Goal: Task Accomplishment & Management: Use online tool/utility

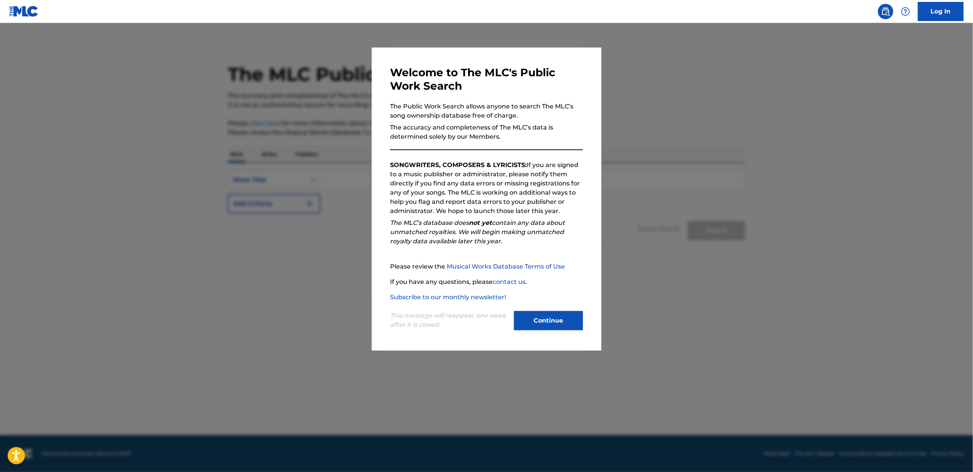
click at [555, 323] on button "Continue" at bounding box center [548, 320] width 69 height 19
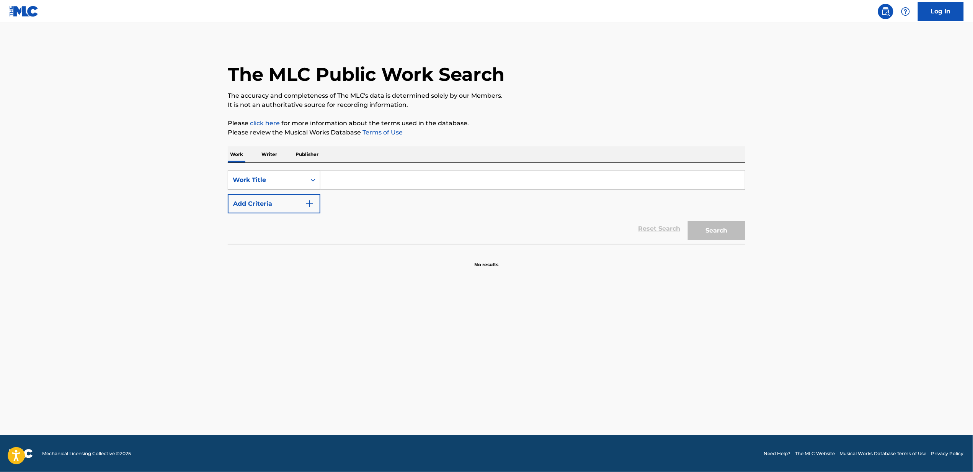
click at [267, 171] on div "Work Title" at bounding box center [274, 179] width 93 height 19
drag, startPoint x: 273, startPoint y: 202, endPoint x: 280, endPoint y: 200, distance: 7.3
click at [273, 202] on div "MLC Song Code" at bounding box center [274, 198] width 92 height 19
click at [361, 176] on input "Search Form" at bounding box center [532, 180] width 424 height 18
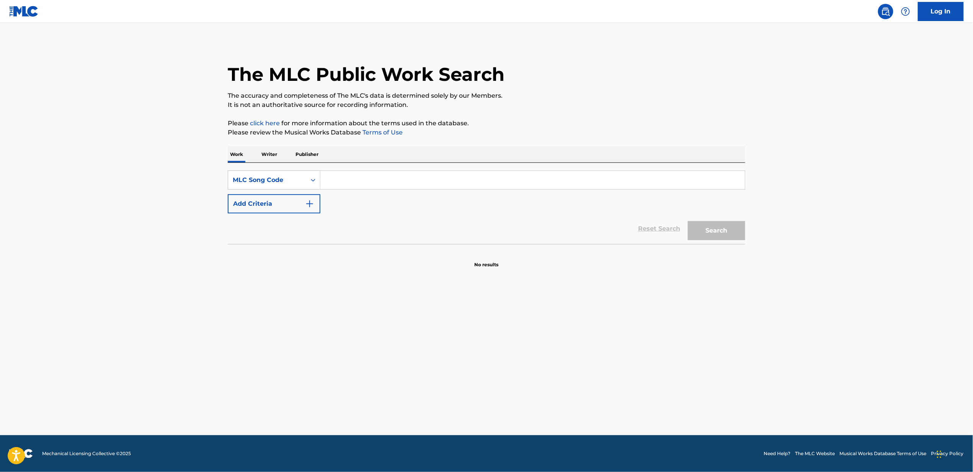
paste input "[PERSON_NAME]"
type input "[PERSON_NAME]"
click at [288, 182] on div "MLC Song Code" at bounding box center [267, 179] width 69 height 9
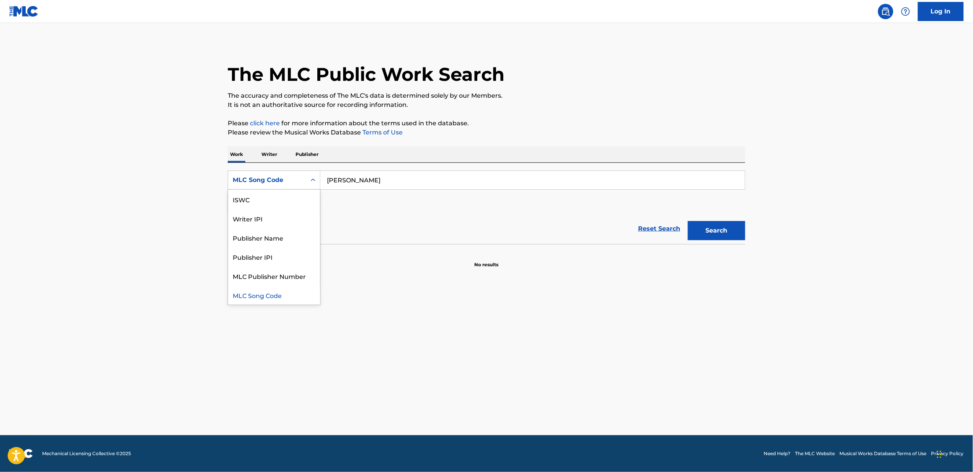
click at [158, 164] on main "The MLC Public Work Search The accuracy and completeness of The MLC's data is d…" at bounding box center [486, 229] width 973 height 412
click at [921, 14] on link "Log In" at bounding box center [941, 11] width 46 height 19
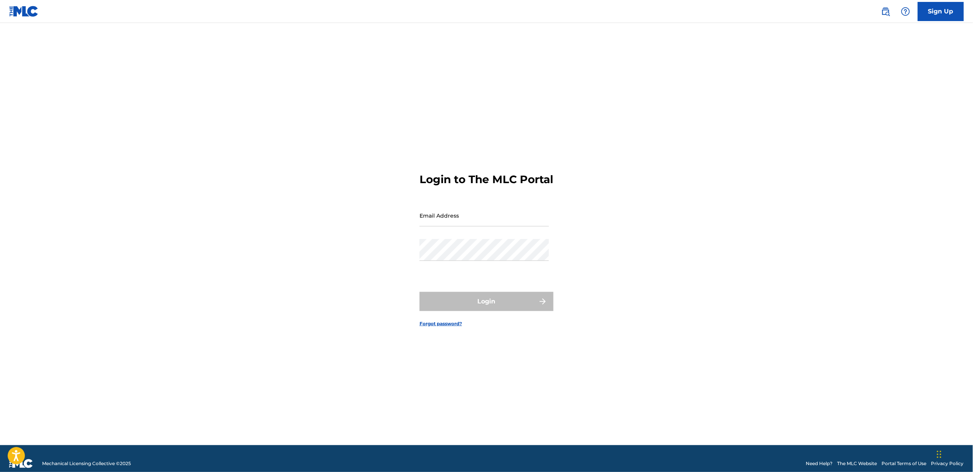
type input "[EMAIL_ADDRESS][PERSON_NAME][DOMAIN_NAME]"
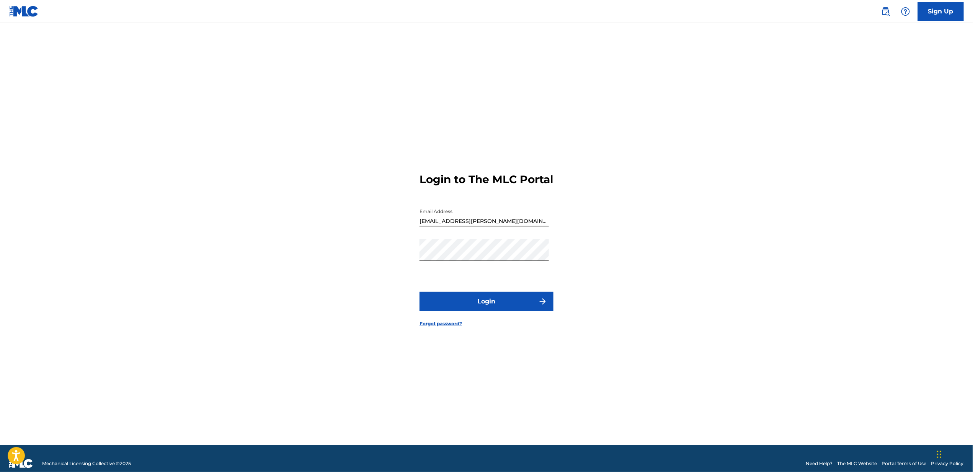
click at [335, 281] on div "Login to The MLC Portal Email Address [EMAIL_ADDRESS][PERSON_NAME][DOMAIN_NAME]…" at bounding box center [487, 243] width 536 height 403
click at [537, 310] on button "Login" at bounding box center [486, 301] width 134 height 19
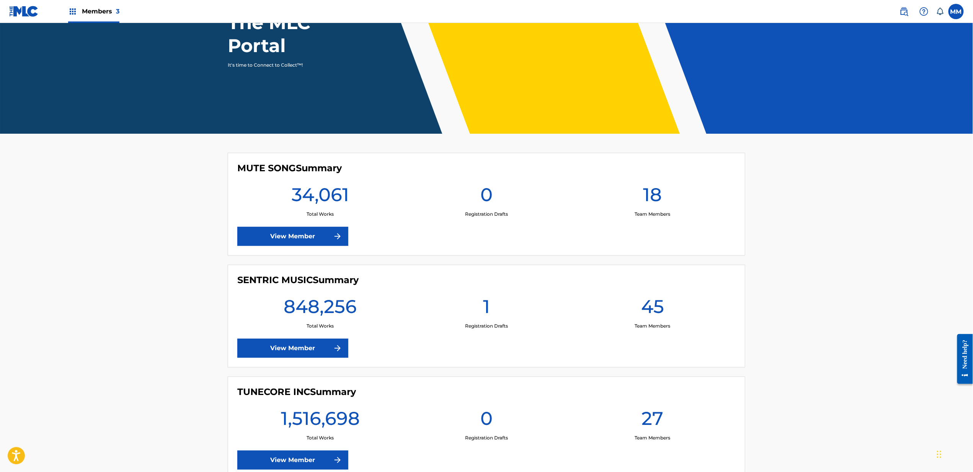
scroll to position [102, 0]
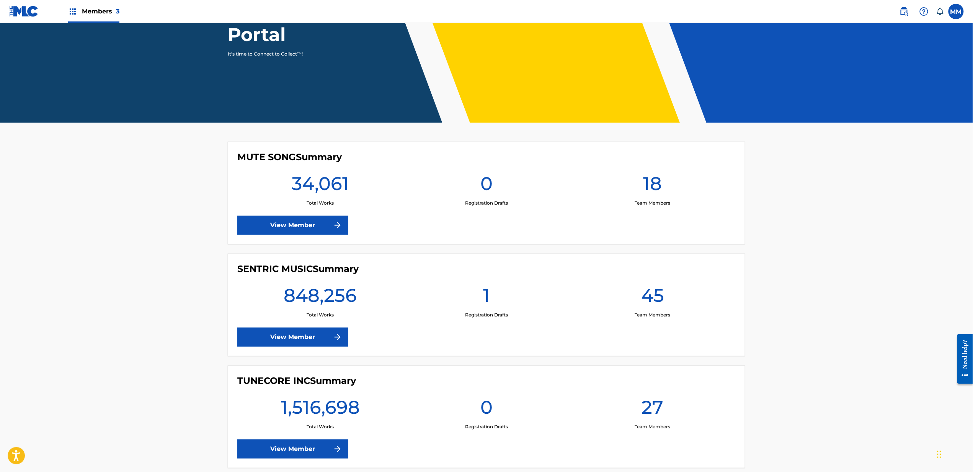
click at [310, 336] on link "View Member" at bounding box center [292, 336] width 111 height 19
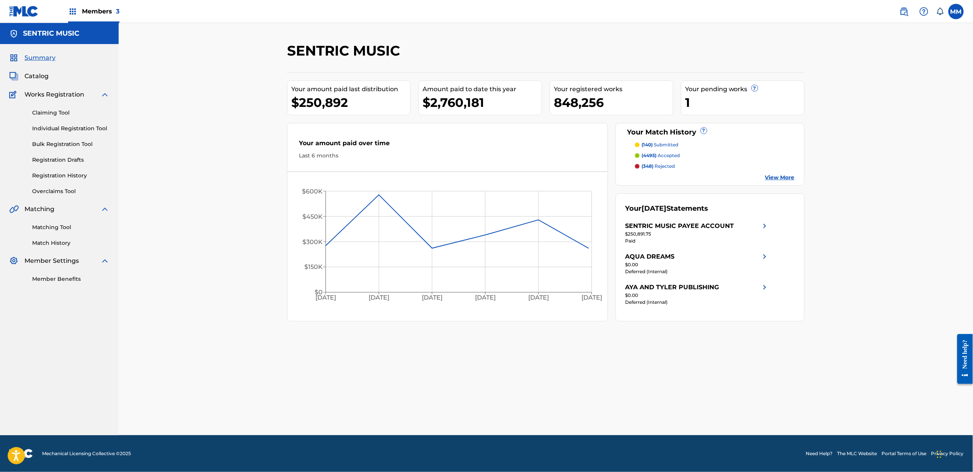
click at [44, 114] on link "Claiming Tool" at bounding box center [70, 113] width 77 height 8
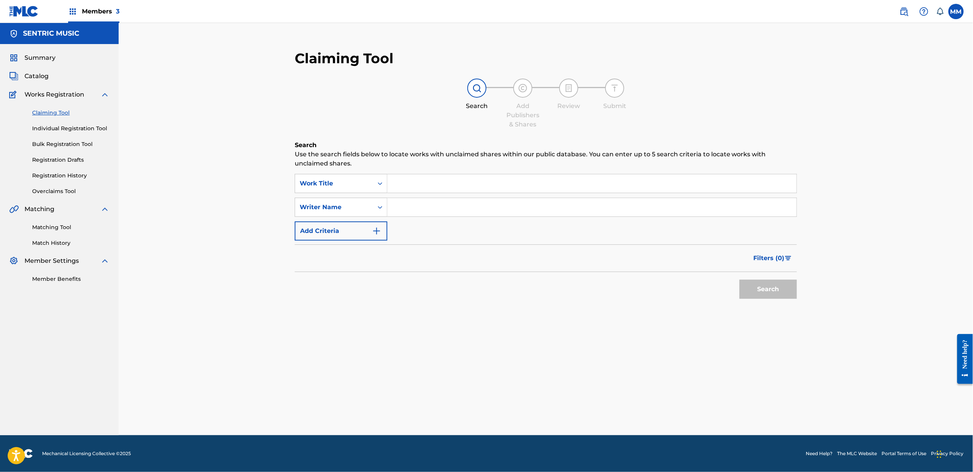
click at [342, 193] on div "SearchWithCriteriaf19a6fc9-615f-433f-adde-6a1aaa3cb39d Work Title SearchWithCri…" at bounding box center [546, 207] width 502 height 67
click at [341, 188] on div "Work Title" at bounding box center [334, 183] width 78 height 15
drag, startPoint x: 255, startPoint y: 204, endPoint x: 359, endPoint y: 207, distance: 104.5
click at [255, 204] on div "Claiming Tool Search Add Publishers & Shares Review Submit Search Use the searc…" at bounding box center [546, 229] width 854 height 412
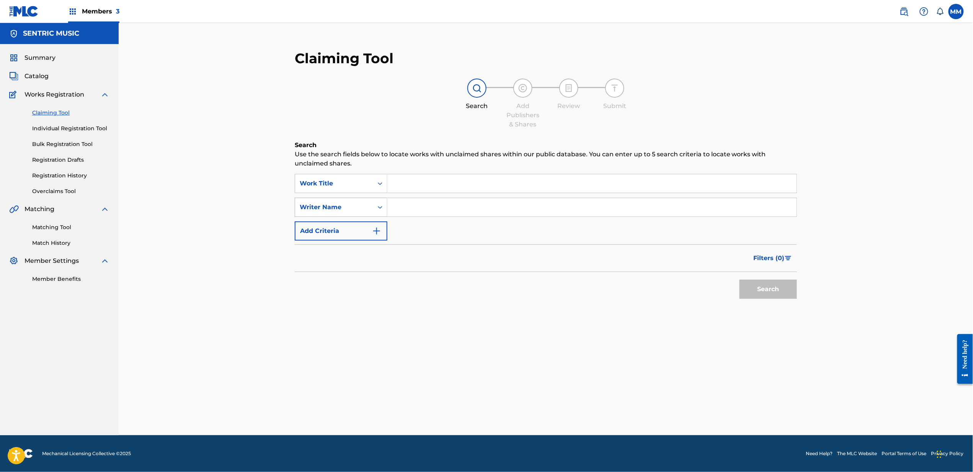
click at [379, 207] on icon "Search Form" at bounding box center [380, 207] width 5 height 3
drag, startPoint x: 265, startPoint y: 251, endPoint x: 327, endPoint y: 239, distance: 63.1
click at [287, 245] on div "Claiming Tool Search Add Publishers & Shares Review Submit Search Use the searc…" at bounding box center [546, 229] width 854 height 412
click at [507, 213] on input "Search Form" at bounding box center [591, 207] width 409 height 18
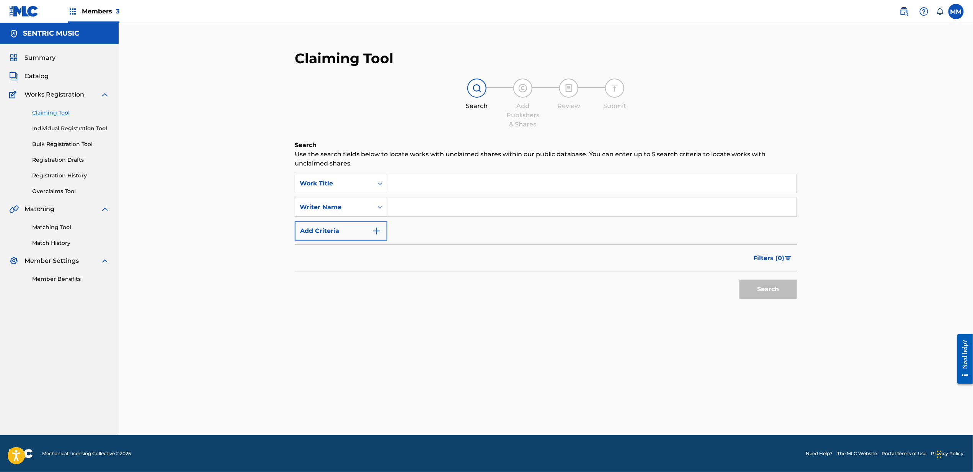
click at [315, 214] on div "Writer Name" at bounding box center [341, 207] width 93 height 19
click at [351, 185] on div "Work Title" at bounding box center [334, 183] width 69 height 9
click at [58, 226] on link "Matching Tool" at bounding box center [70, 227] width 77 height 8
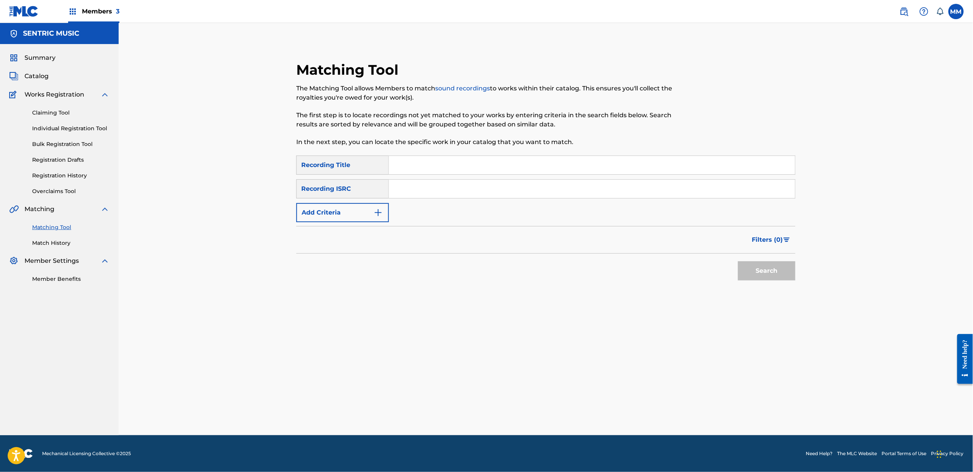
click at [362, 214] on button "Add Criteria" at bounding box center [342, 212] width 93 height 19
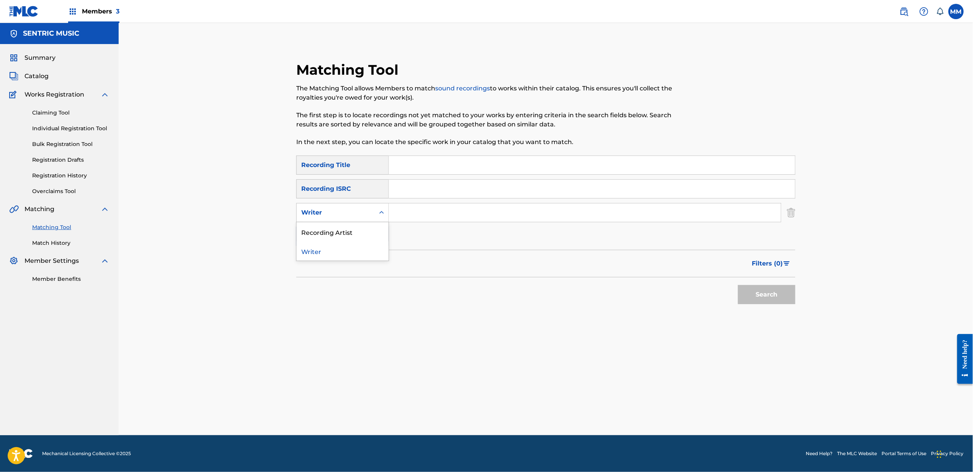
click at [317, 217] on div "Writer" at bounding box center [336, 212] width 78 height 15
click at [327, 233] on div "Recording Artist" at bounding box center [343, 231] width 92 height 19
click at [442, 208] on input "Search Form" at bounding box center [585, 212] width 392 height 18
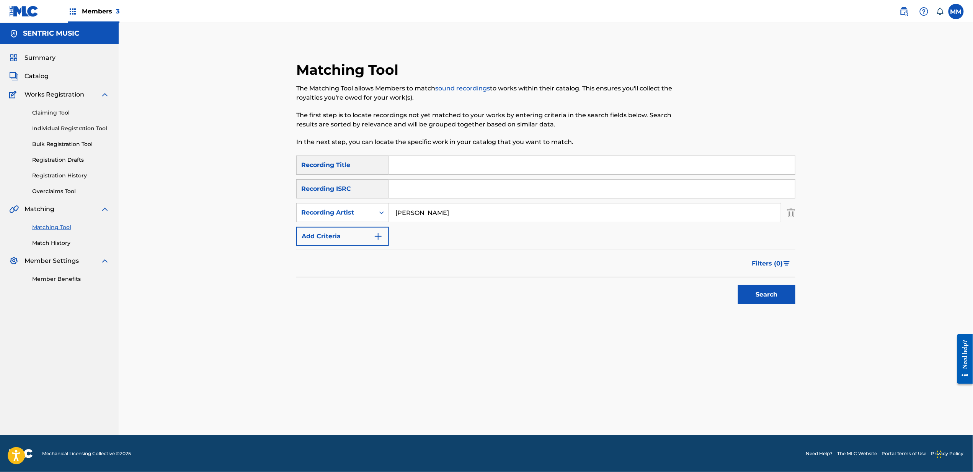
click at [403, 217] on input "[PERSON_NAME]" at bounding box center [585, 212] width 392 height 18
type input "[PERSON_NAME]"
click at [738, 285] on button "Search" at bounding box center [766, 294] width 57 height 19
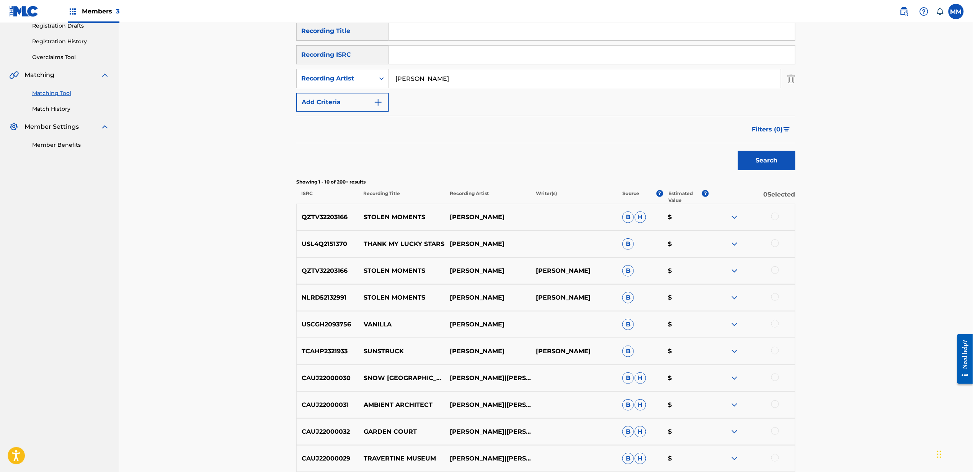
scroll to position [229, 0]
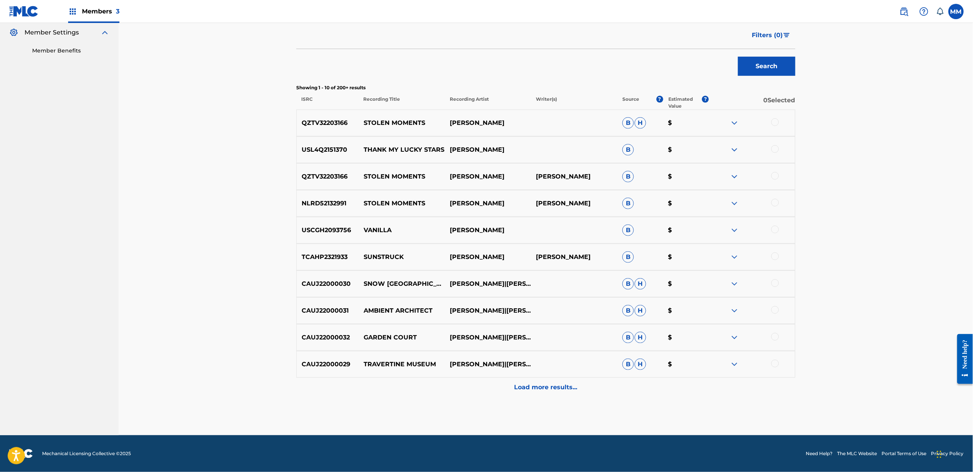
drag, startPoint x: 553, startPoint y: 384, endPoint x: 498, endPoint y: 394, distance: 56.8
click at [553, 385] on p "Load more results..." at bounding box center [545, 386] width 63 height 9
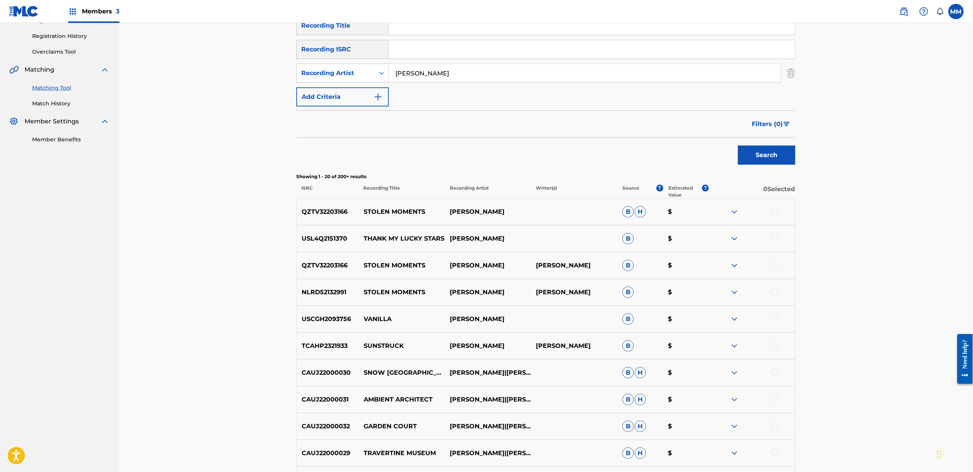
scroll to position [496, 0]
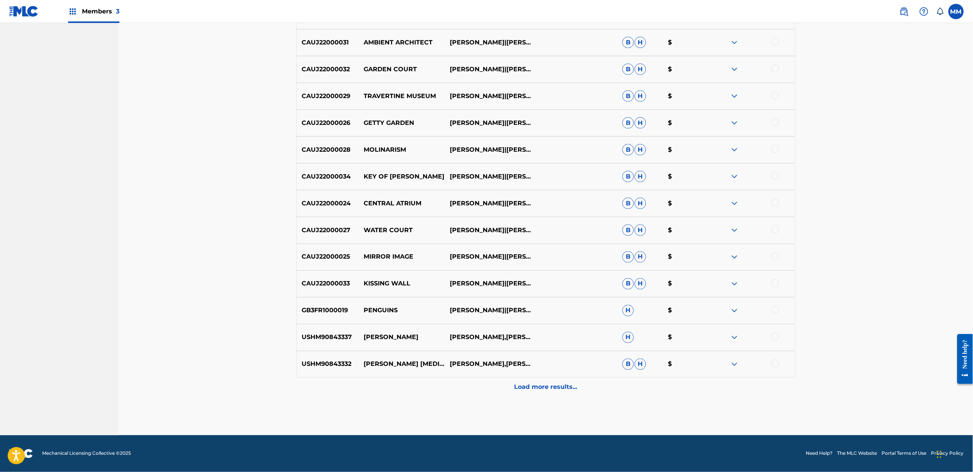
click at [591, 388] on div "Load more results..." at bounding box center [545, 386] width 499 height 19
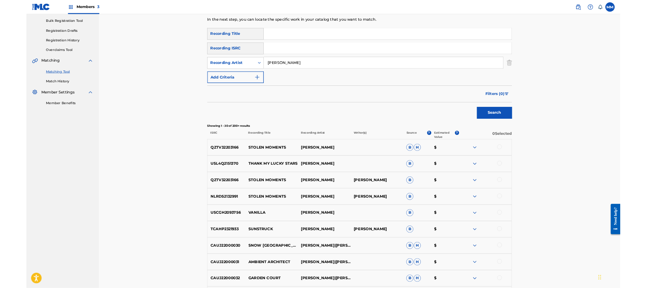
scroll to position [0, 0]
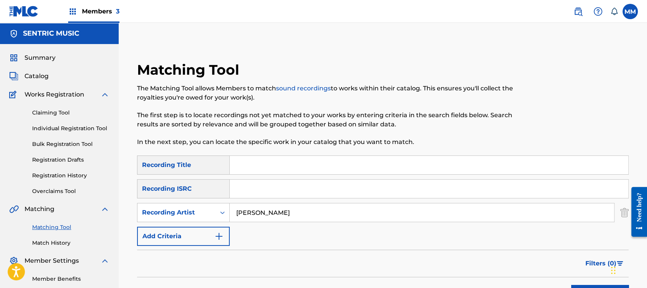
click at [288, 163] on input "Search Form" at bounding box center [429, 165] width 398 height 18
type input "flex"
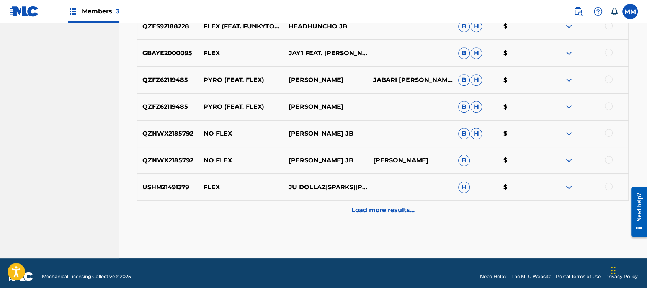
scroll to position [408, 0]
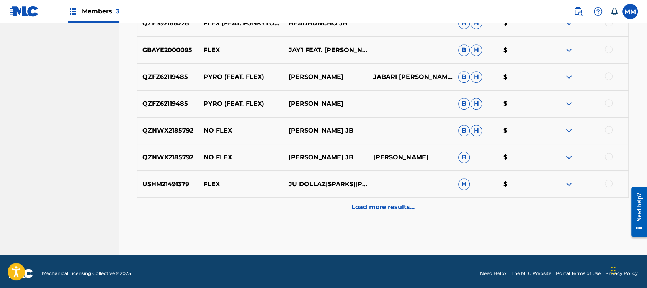
click at [336, 204] on div "Load more results..." at bounding box center [382, 207] width 491 height 19
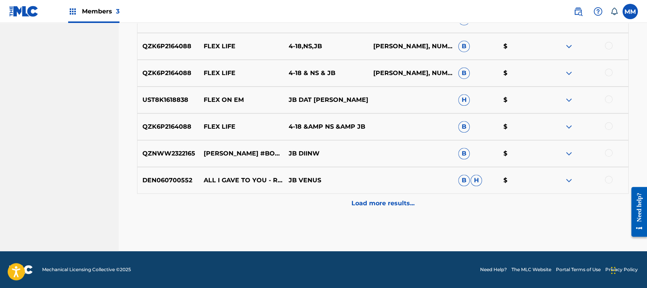
click at [441, 201] on div "Load more results..." at bounding box center [382, 203] width 491 height 19
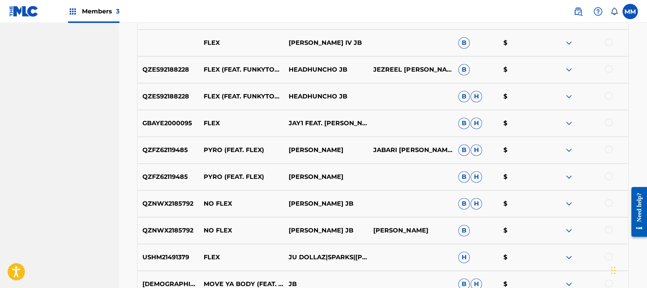
scroll to position [29, 0]
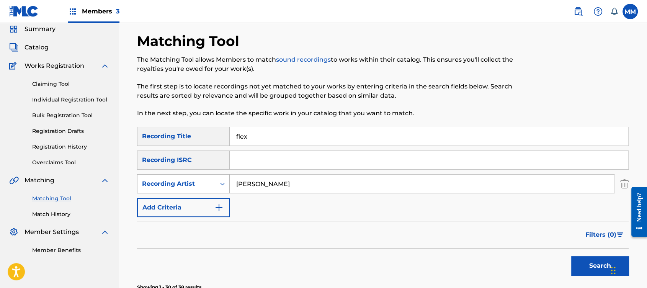
drag, startPoint x: 280, startPoint y: 182, endPoint x: 197, endPoint y: 183, distance: 82.7
click at [197, 183] on div "SearchWithCriteria40765437-5272-41a4-988f-145caf32d141 Recording Artist [PERSON…" at bounding box center [382, 183] width 491 height 19
click at [200, 180] on div "Recording Artist" at bounding box center [176, 183] width 69 height 9
click at [202, 202] on div "Writer" at bounding box center [183, 202] width 92 height 19
click at [242, 186] on input "Search Form" at bounding box center [422, 184] width 384 height 18
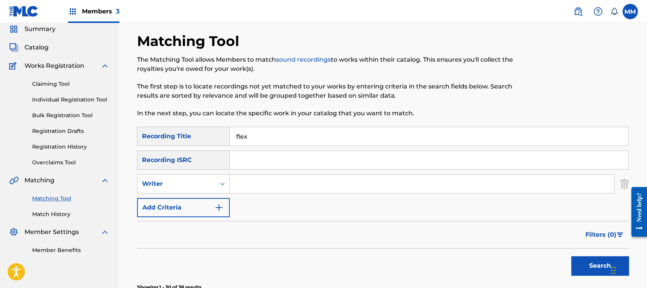
paste input "Mozes Banjo"
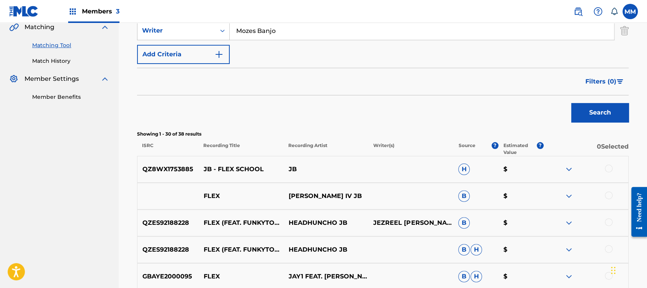
type input "Mozes Banjo"
click at [588, 114] on button "Search" at bounding box center [599, 112] width 57 height 19
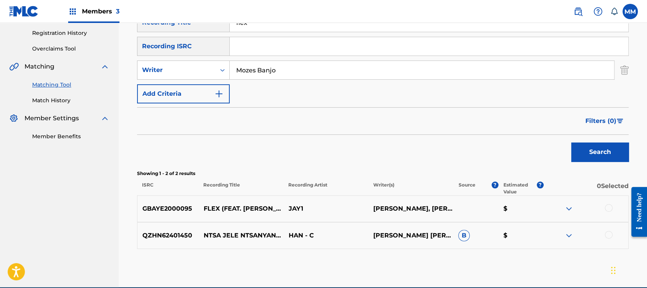
scroll to position [127, 0]
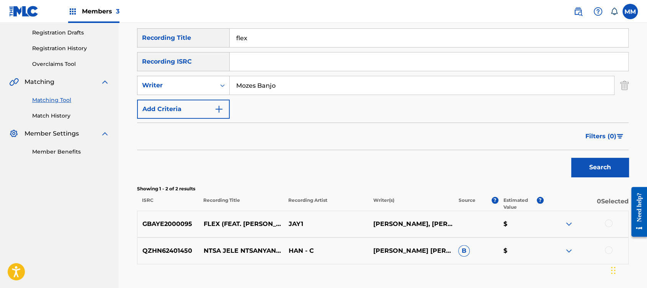
drag, startPoint x: 251, startPoint y: 34, endPoint x: 141, endPoint y: 29, distance: 109.6
click at [141, 29] on div "SearchWithCriteriac404b1a2-13b9-4ce7-88f3-516ff0a6b7b6 Recording Title flex" at bounding box center [382, 37] width 491 height 19
paste input "Mandem"
click at [240, 39] on input "Mandem" at bounding box center [429, 38] width 398 height 18
type input "Mandem"
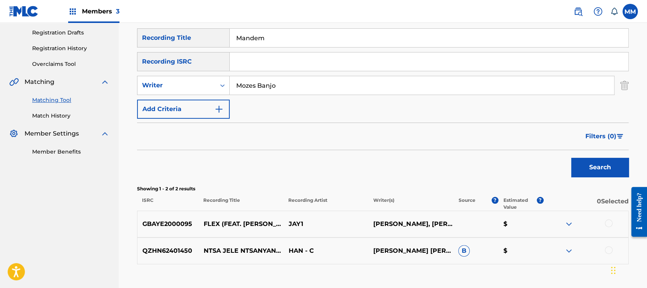
click at [571, 158] on button "Search" at bounding box center [599, 167] width 57 height 19
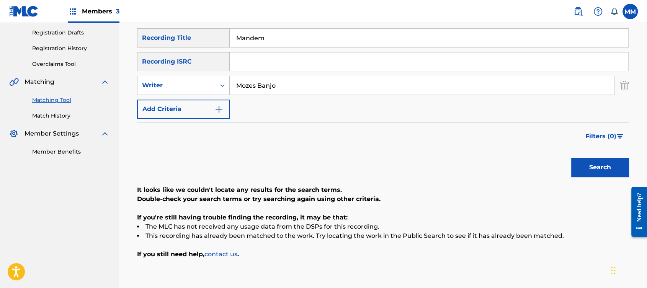
click at [183, 96] on div "SearchWithCriteriac404b1a2-13b9-4ce7-88f3-516ff0a6b7b6 Recording Title Mandem S…" at bounding box center [382, 73] width 491 height 90
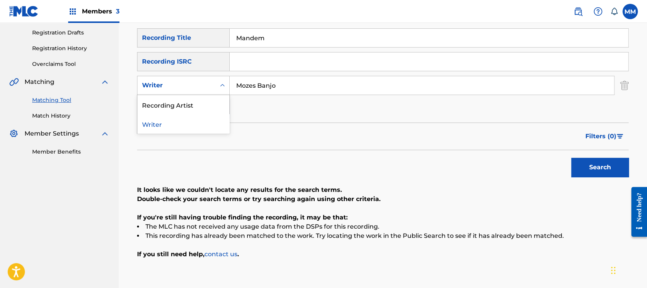
click at [185, 82] on div "Writer" at bounding box center [176, 85] width 69 height 9
click at [186, 105] on div "Recording Artist" at bounding box center [183, 104] width 92 height 19
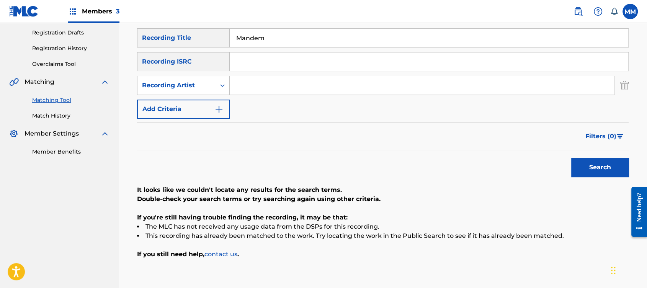
click at [271, 83] on input "Search Form" at bounding box center [422, 85] width 384 height 18
type input "[PERSON_NAME]"
click at [137, 100] on button "Add Criteria" at bounding box center [183, 109] width 93 height 19
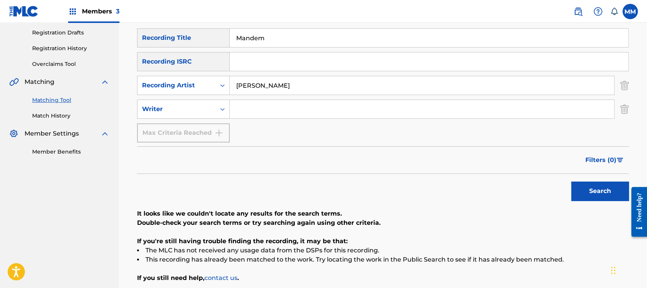
click at [619, 110] on div "SearchWithCriteria2e7e754c-8401-4c8b-8d69-2072f6f1eced Writer" at bounding box center [382, 109] width 491 height 19
click at [627, 108] on img "Search Form" at bounding box center [624, 109] width 8 height 19
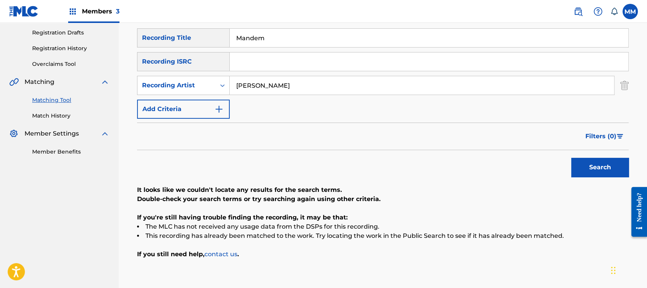
click at [607, 164] on button "Search" at bounding box center [599, 167] width 57 height 19
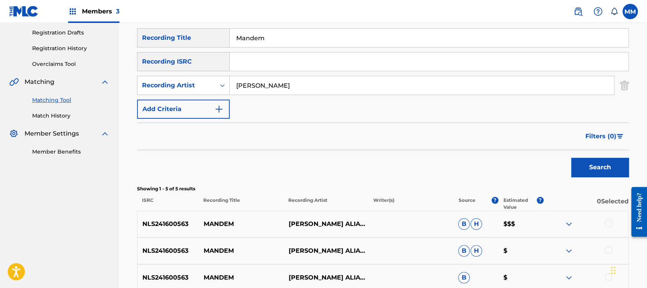
drag, startPoint x: 233, startPoint y: 51, endPoint x: 168, endPoint y: 48, distance: 65.5
click at [168, 48] on div "SearchWithCriteriac404b1a2-13b9-4ce7-88f3-516ff0a6b7b6 Recording Title Mandem S…" at bounding box center [382, 73] width 491 height 90
type input "v"
paste input "Ok Ok"
click at [571, 158] on button "Search" at bounding box center [599, 167] width 57 height 19
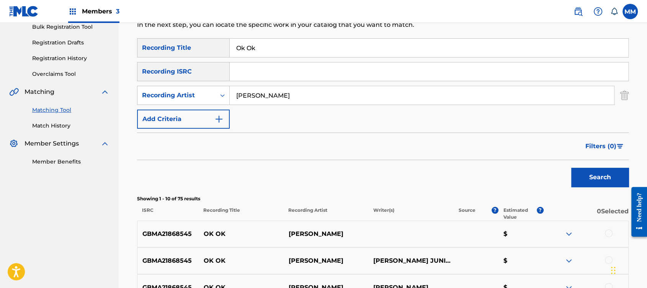
scroll to position [105, 0]
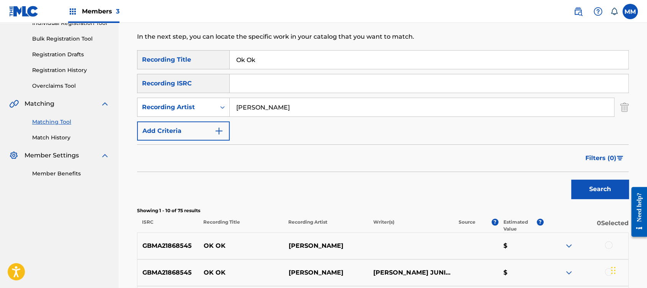
drag, startPoint x: 291, startPoint y: 57, endPoint x: 138, endPoint y: 63, distance: 153.2
click at [138, 63] on div "SearchWithCriteriac404b1a2-13b9-4ce7-88f3-516ff0a6b7b6 Recording Title Ok Ok" at bounding box center [382, 59] width 491 height 19
paste input "Lit"
click at [571, 180] on button "Search" at bounding box center [599, 189] width 57 height 19
drag, startPoint x: 307, startPoint y: 56, endPoint x: 64, endPoint y: 47, distance: 242.4
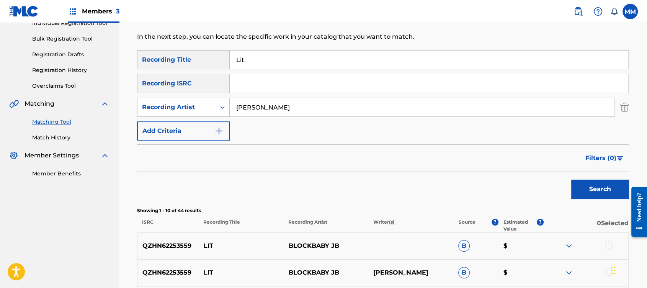
click at [67, 48] on main "SENTRIC MUSIC Summary Catalog Works Registration Claiming Tool Individual Regis…" at bounding box center [323, 238] width 647 height 640
paste input "Crazy Cousins Freestyle"
click at [571, 180] on button "Search" at bounding box center [599, 189] width 57 height 19
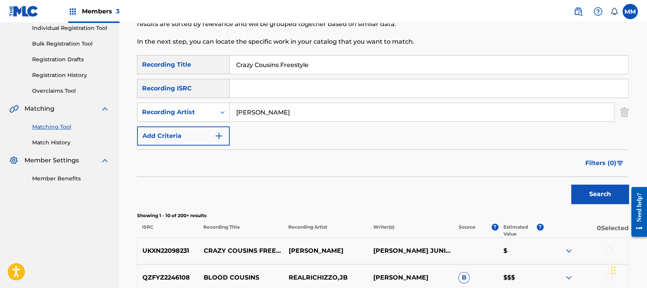
scroll to position [3, 0]
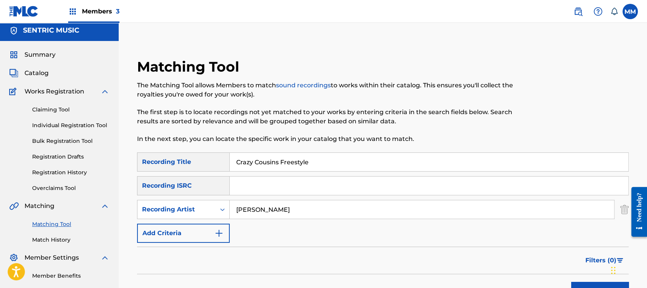
drag, startPoint x: 339, startPoint y: 162, endPoint x: 103, endPoint y: 136, distance: 236.7
paste input "Feelings"
type input "Feelings"
click at [571, 282] on button "Search" at bounding box center [599, 291] width 57 height 19
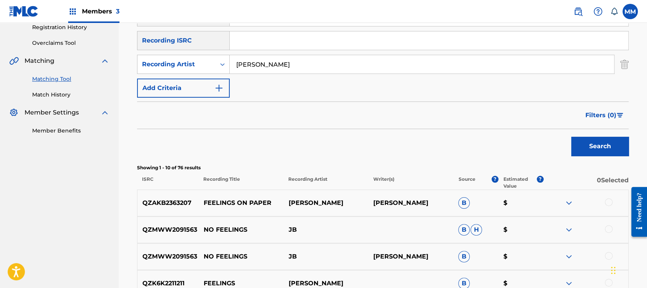
scroll to position [21, 0]
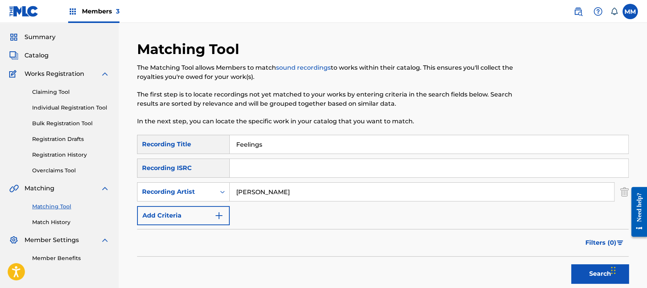
drag, startPoint x: 277, startPoint y: 143, endPoint x: 209, endPoint y: 144, distance: 68.1
click at [209, 144] on div "SearchWithCriteriac404b1a2-13b9-4ce7-88f3-516ff0a6b7b6 Recording Title Feelings" at bounding box center [382, 144] width 491 height 19
click at [571, 264] on button "Search" at bounding box center [599, 273] width 57 height 19
click at [291, 144] on input "Feelings" at bounding box center [429, 144] width 398 height 18
drag, startPoint x: 297, startPoint y: 144, endPoint x: 182, endPoint y: 134, distance: 115.6
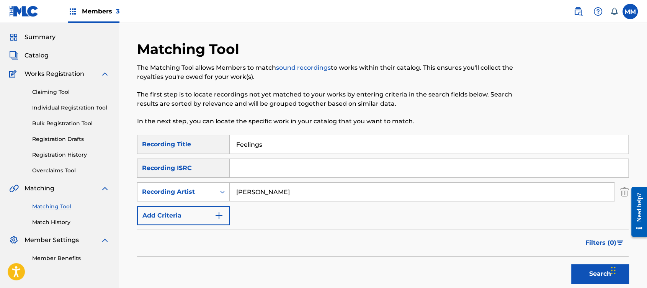
click at [571, 264] on button "Search" at bounding box center [599, 273] width 57 height 19
drag, startPoint x: 294, startPoint y: 191, endPoint x: 160, endPoint y: 181, distance: 133.9
click at [160, 181] on div "SearchWithCriteriac404b1a2-13b9-4ce7-88f3-516ff0a6b7b6 Recording Title SearchWi…" at bounding box center [382, 180] width 491 height 90
paste input "Mozes Banjo"
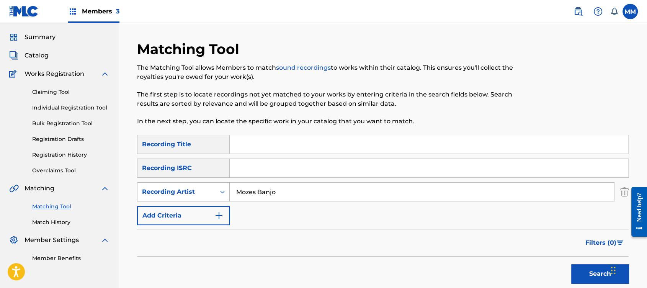
type input "Mozes Banjo"
click at [216, 194] on div "Search Form" at bounding box center [222, 192] width 14 height 14
drag, startPoint x: 191, startPoint y: 205, endPoint x: 241, endPoint y: 204, distance: 49.4
click at [192, 205] on div "Writer" at bounding box center [183, 210] width 92 height 19
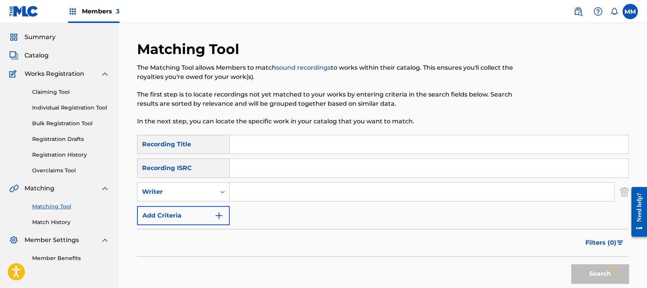
click at [278, 189] on input "Search Form" at bounding box center [422, 192] width 384 height 18
paste input "Mozes Banjo"
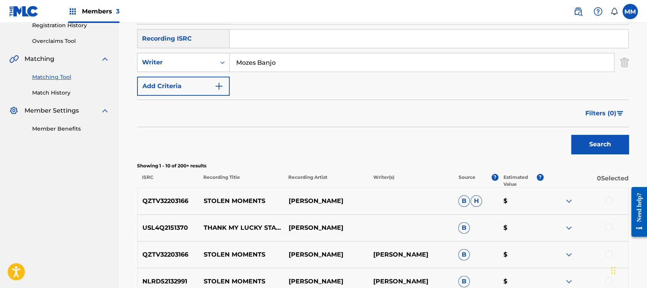
scroll to position [174, 0]
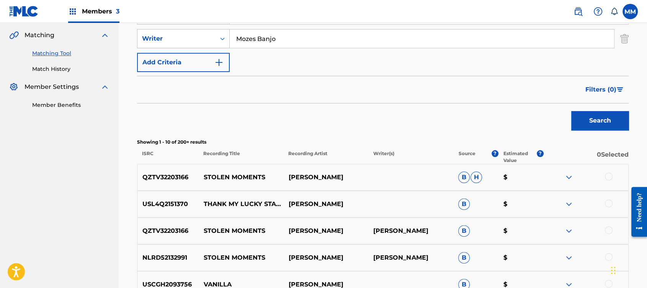
type input "Mozes Banjo"
click at [596, 119] on button "Search" at bounding box center [599, 120] width 57 height 19
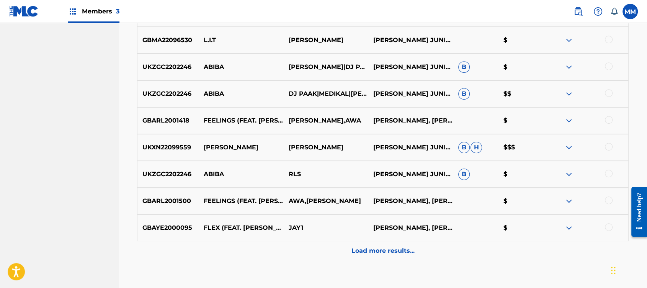
scroll to position [156, 0]
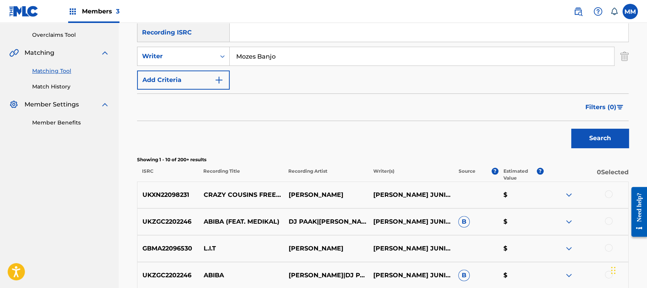
click at [595, 106] on span "Filters ( 0 )" at bounding box center [600, 107] width 31 height 9
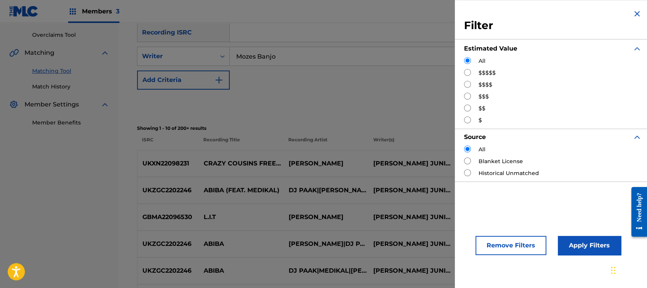
click at [467, 73] on input "Search Form" at bounding box center [467, 72] width 7 height 7
radio input "true"
click at [589, 246] on button "Apply Filters" at bounding box center [589, 245] width 63 height 19
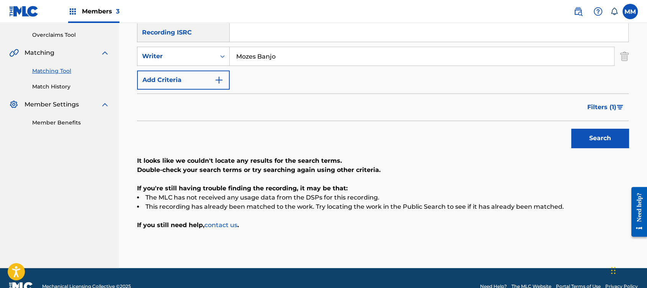
click at [596, 107] on span "Filters ( 1 )" at bounding box center [601, 107] width 29 height 9
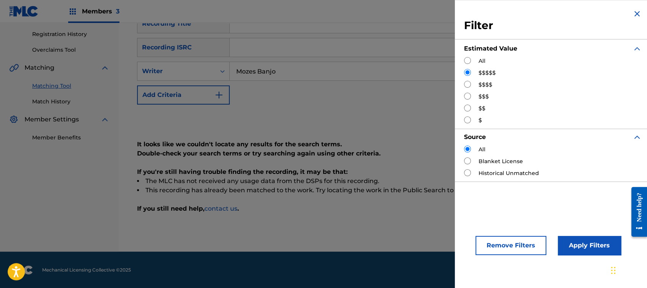
click at [466, 83] on input "Search Form" at bounding box center [467, 84] width 7 height 7
radio input "true"
click at [566, 241] on button "Apply Filters" at bounding box center [589, 245] width 63 height 19
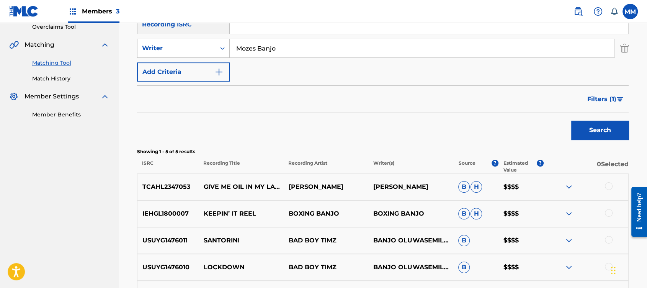
scroll to position [156, 0]
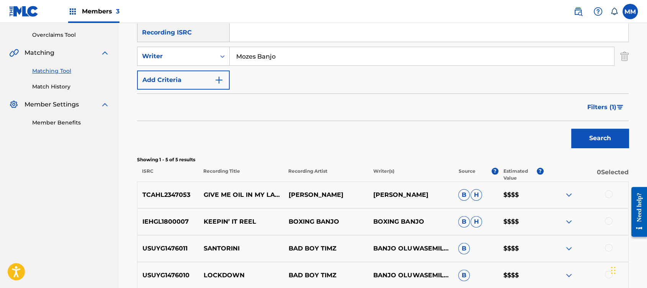
click at [603, 113] on button "Filters ( 1 )" at bounding box center [606, 107] width 46 height 19
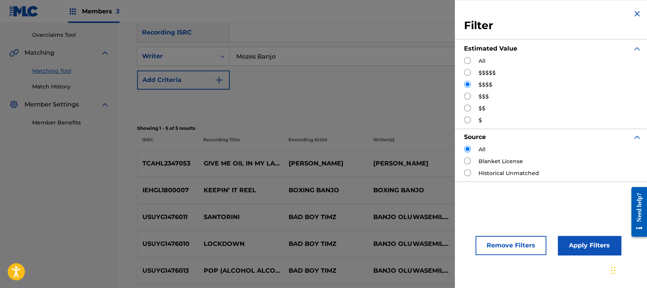
click at [467, 96] on input "Search Form" at bounding box center [467, 96] width 7 height 7
radio input "true"
click at [568, 241] on button "Apply Filters" at bounding box center [589, 245] width 63 height 19
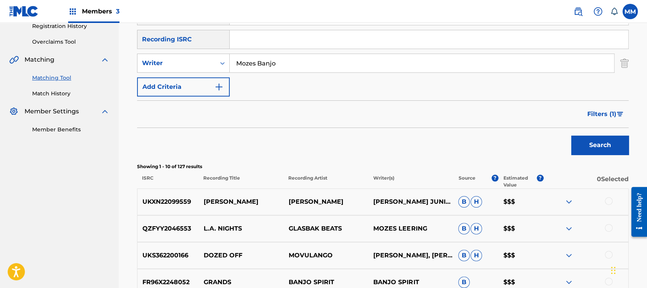
scroll to position [105, 0]
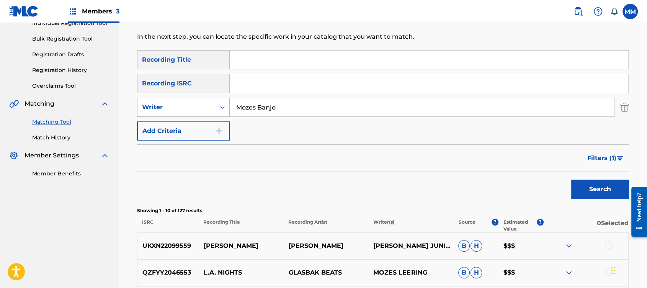
drag, startPoint x: 285, startPoint y: 106, endPoint x: 211, endPoint y: 103, distance: 74.0
click at [211, 103] on div "SearchWithCriteria33c40bdb-5a5c-46b1-90d3-a0c674b78e66 Writer [PERSON_NAME]" at bounding box center [382, 107] width 491 height 19
drag, startPoint x: 341, startPoint y: 96, endPoint x: 336, endPoint y: 106, distance: 10.6
click at [341, 96] on div "SearchWithCriteriac404b1a2-13b9-4ce7-88f3-516ff0a6b7b6 Recording Title SearchWi…" at bounding box center [382, 95] width 491 height 90
drag, startPoint x: 317, startPoint y: 106, endPoint x: 199, endPoint y: 98, distance: 118.5
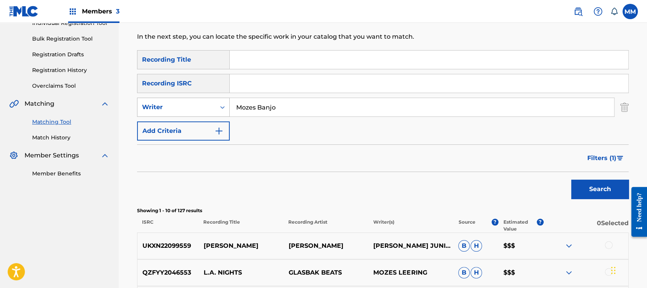
click at [199, 98] on div "SearchWithCriteria33c40bdb-5a5c-46b1-90d3-a0c674b78e66 Writer [PERSON_NAME]" at bounding box center [382, 107] width 491 height 19
paste input "[PERSON_NAME]"
type input "[PERSON_NAME]"
click at [212, 111] on div "Writer" at bounding box center [176, 107] width 78 height 15
click at [211, 128] on div "Recording Artist" at bounding box center [183, 126] width 92 height 19
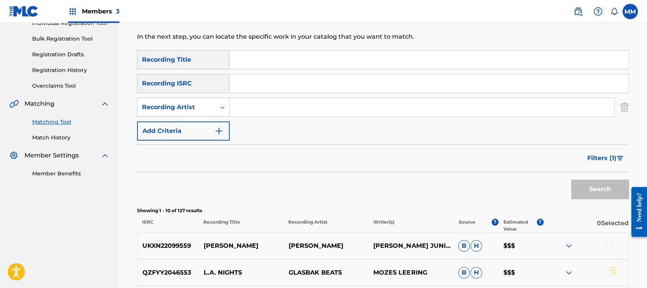
click at [276, 110] on input "Search Form" at bounding box center [422, 107] width 384 height 18
paste input "[PERSON_NAME]"
type input "[PERSON_NAME]"
click at [615, 181] on button "Search" at bounding box center [599, 189] width 57 height 19
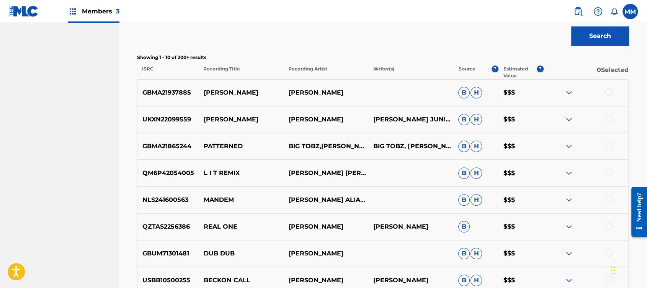
scroll to position [411, 0]
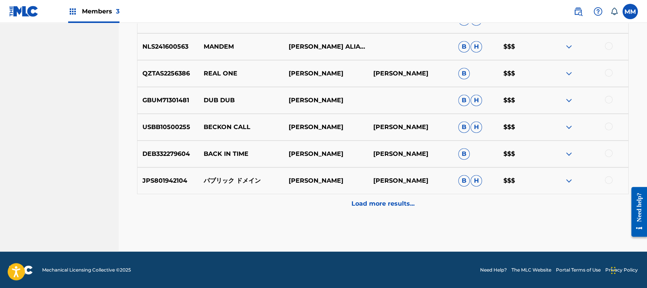
click at [372, 205] on p "Load more results..." at bounding box center [382, 203] width 63 height 9
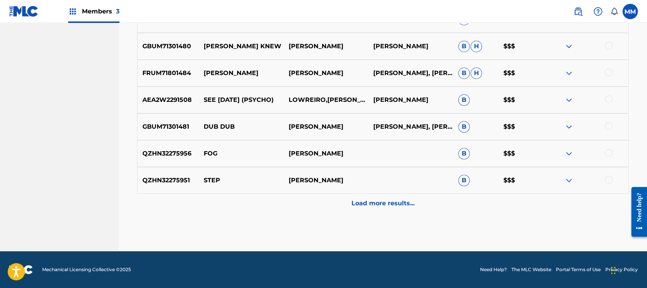
click at [292, 201] on div "Load more results..." at bounding box center [382, 203] width 491 height 19
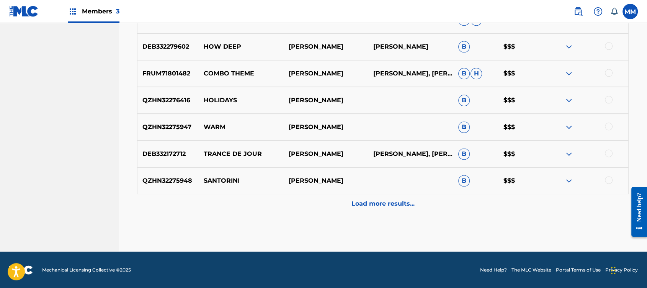
click at [295, 202] on div "Load more results..." at bounding box center [382, 203] width 491 height 19
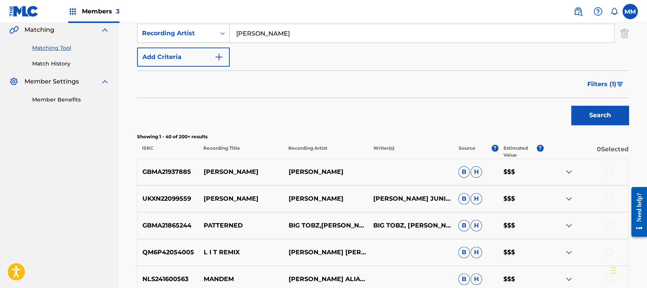
scroll to position [195, 0]
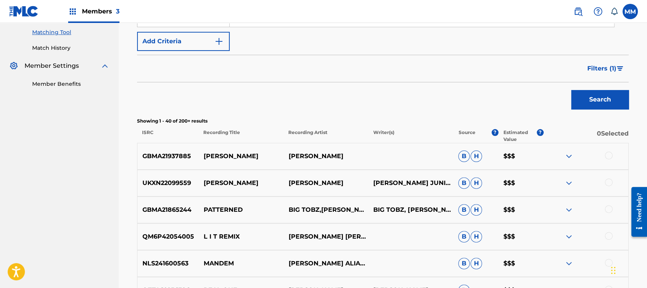
click at [605, 73] on button "Filters ( 1 )" at bounding box center [606, 68] width 46 height 19
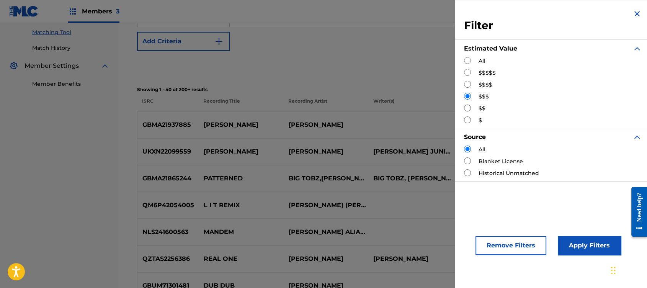
click at [465, 84] on input "Search Form" at bounding box center [467, 84] width 7 height 7
radio input "true"
click at [573, 233] on div "Apply Filters" at bounding box center [577, 243] width 63 height 23
click at [574, 252] on button "Apply Filters" at bounding box center [589, 245] width 63 height 19
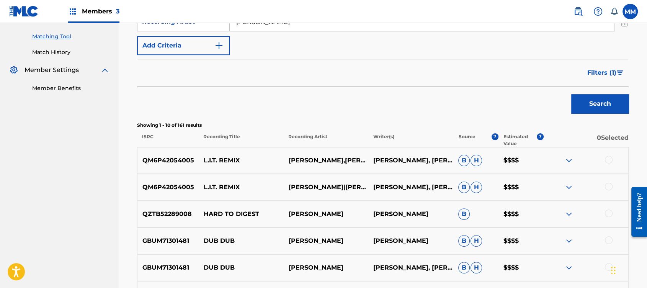
scroll to position [174, 0]
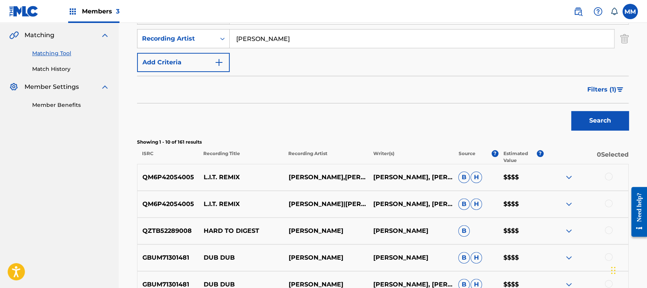
click at [605, 86] on span "Filters ( 1 )" at bounding box center [601, 89] width 29 height 9
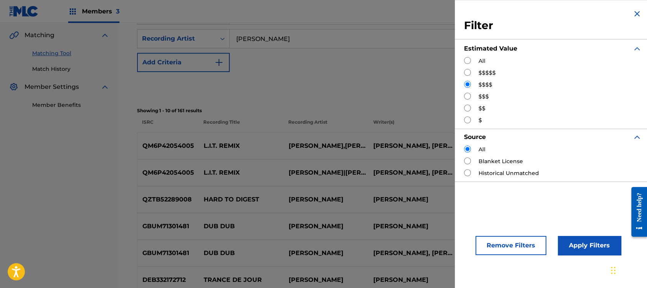
click at [467, 70] on input "Search Form" at bounding box center [467, 72] width 7 height 7
radio input "true"
click at [589, 242] on button "Apply Filters" at bounding box center [589, 245] width 63 height 19
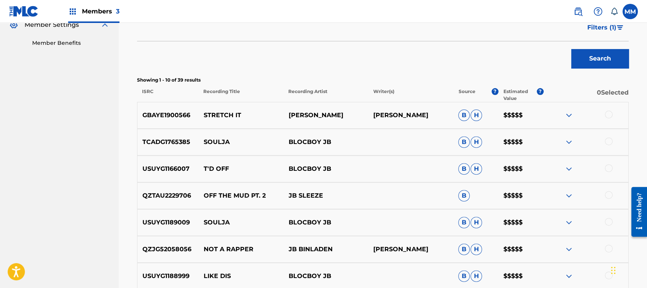
scroll to position [72, 0]
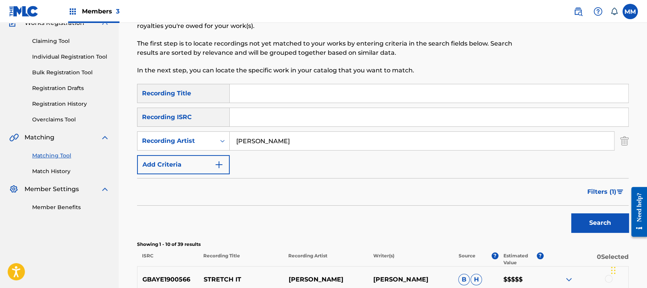
click at [289, 142] on input "[PERSON_NAME]" at bounding box center [422, 141] width 384 height 18
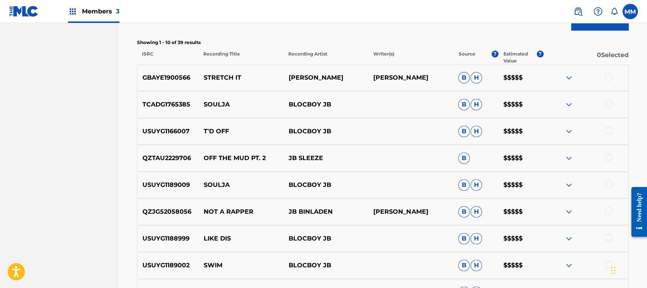
scroll to position [276, 0]
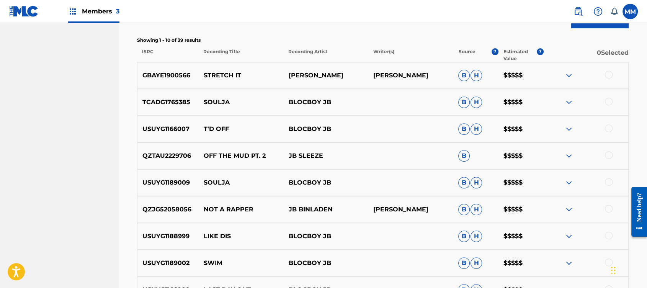
drag, startPoint x: 606, startPoint y: 71, endPoint x: 601, endPoint y: 73, distance: 5.5
click at [606, 71] on div at bounding box center [609, 75] width 8 height 8
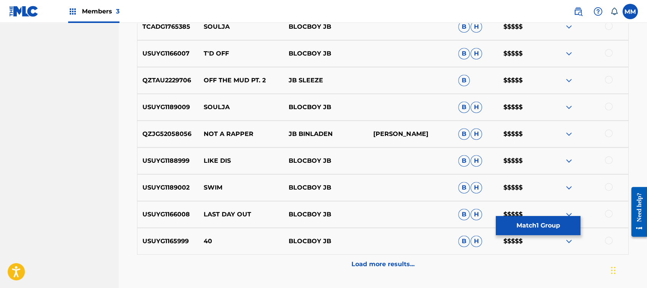
scroll to position [156, 0]
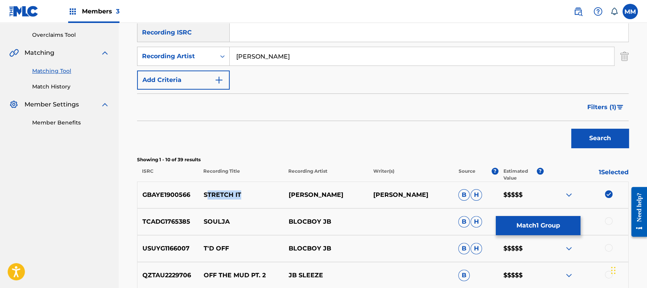
drag, startPoint x: 245, startPoint y: 196, endPoint x: 205, endPoint y: 199, distance: 40.3
click at [205, 199] on div "GBAYE1900566 STRETCH IT [PERSON_NAME] [PERSON_NAME] [PERSON_NAME] $$$$$" at bounding box center [382, 194] width 491 height 27
copy p "TRETCH IT"
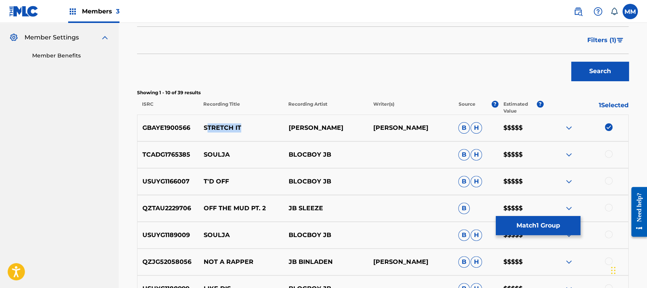
scroll to position [207, 0]
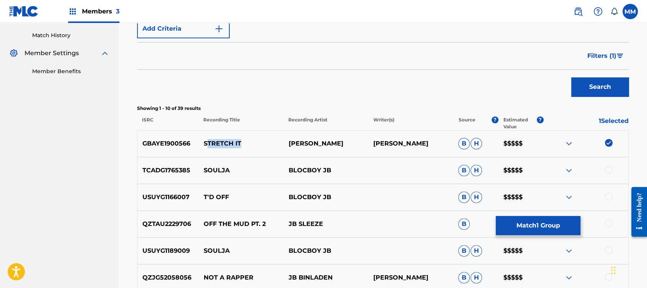
click at [531, 223] on button "Match 1 Group" at bounding box center [538, 225] width 85 height 19
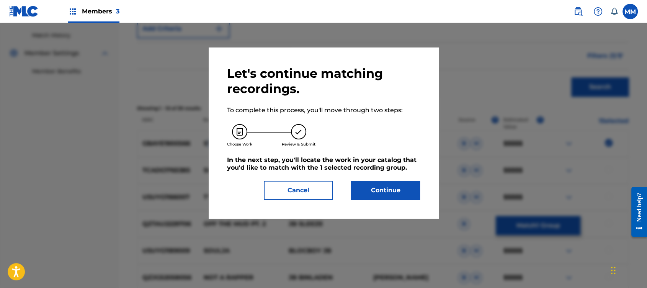
click at [385, 187] on button "Continue" at bounding box center [385, 190] width 69 height 19
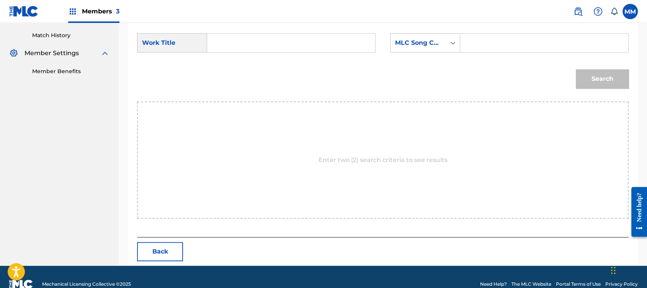
click at [487, 40] on input "Search Form" at bounding box center [544, 43] width 155 height 18
paste input "SH1AIP"
type input "SH1AIP"
click at [260, 32] on form "SearchWithCriteriaf19a6fc9-615f-433f-adde-6a1aaa3cb39d Work Title SearchWithCri…" at bounding box center [382, 62] width 491 height 77
click at [261, 44] on input "Search Form" at bounding box center [291, 43] width 155 height 18
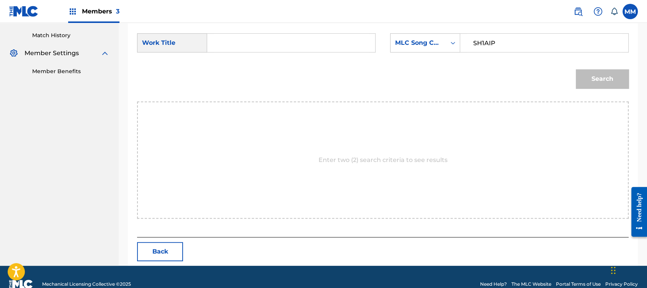
paste input "STRETCH IT"
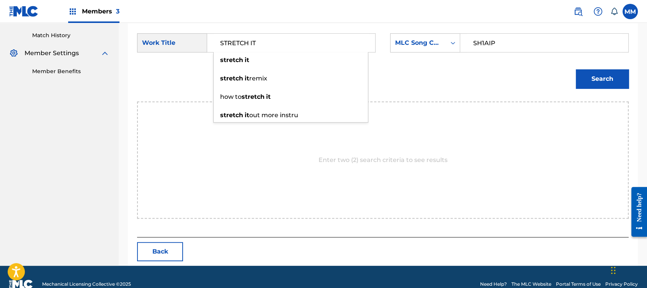
type input "STRETCH IT"
click at [537, 73] on div "Search" at bounding box center [382, 82] width 491 height 40
click at [570, 78] on div "Search" at bounding box center [382, 82] width 491 height 40
click at [583, 78] on button "Search" at bounding box center [602, 78] width 53 height 19
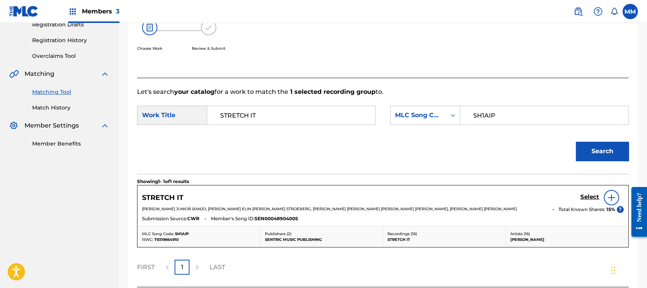
scroll to position [199, 0]
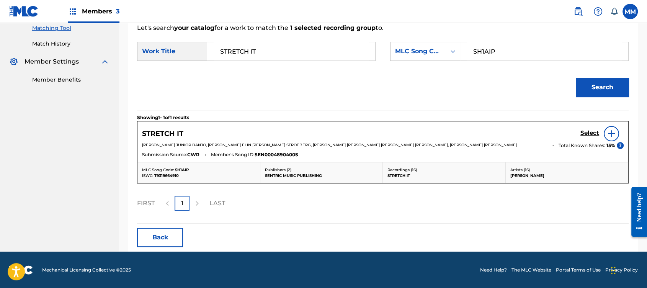
click at [587, 132] on h5 "Select" at bounding box center [589, 132] width 19 height 7
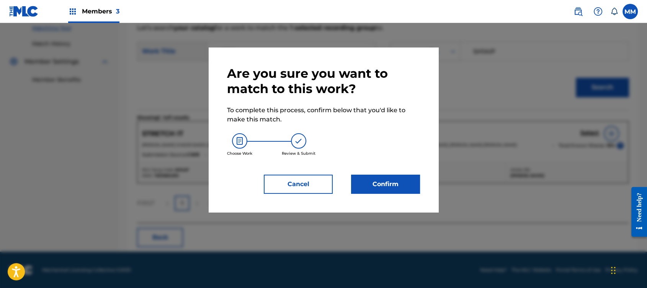
click at [385, 182] on button "Confirm" at bounding box center [385, 184] width 69 height 19
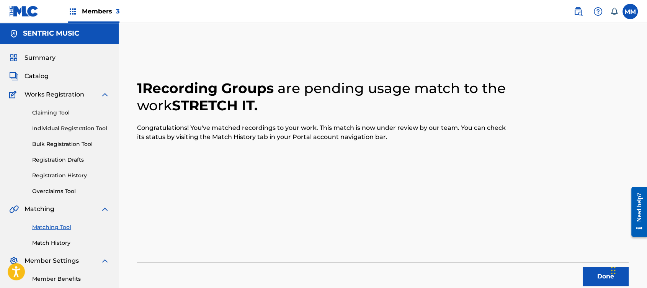
scroll to position [41, 0]
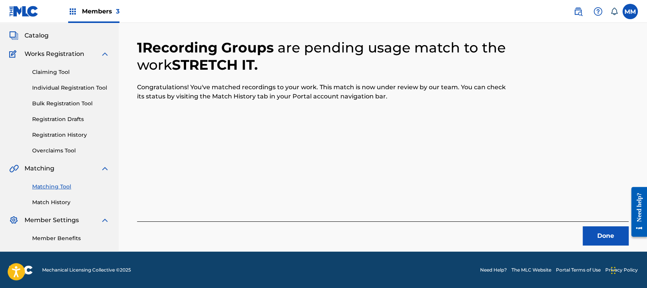
click at [614, 237] on button "Done" at bounding box center [606, 235] width 46 height 19
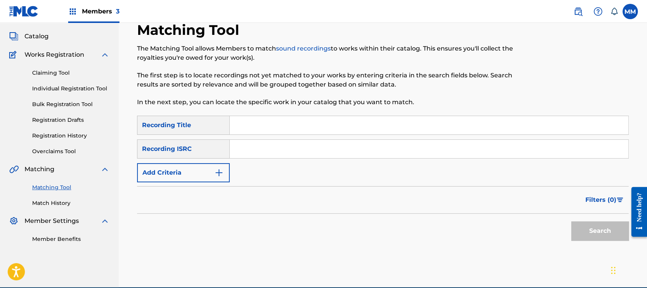
scroll to position [24, 0]
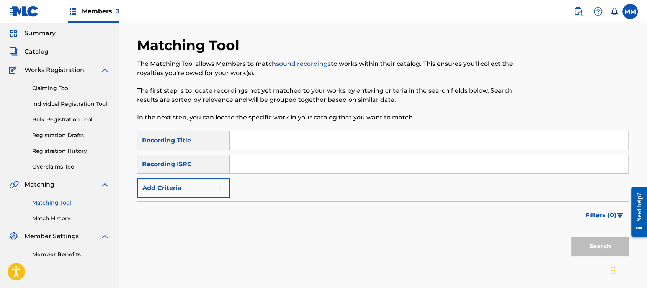
click at [211, 179] on button "Add Criteria" at bounding box center [183, 187] width 93 height 19
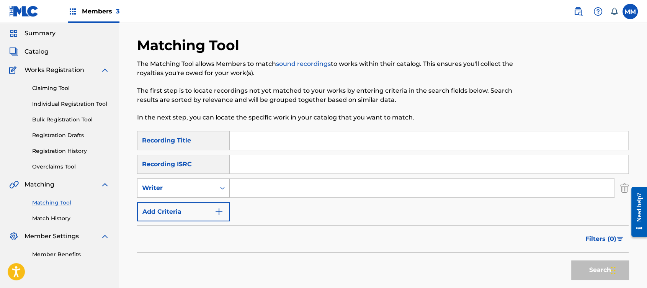
click at [204, 186] on div "Writer" at bounding box center [176, 187] width 69 height 9
click at [197, 201] on div "Recording Artist" at bounding box center [183, 207] width 92 height 19
click at [246, 193] on input "Search Form" at bounding box center [422, 188] width 384 height 18
type input "[PERSON_NAME]"
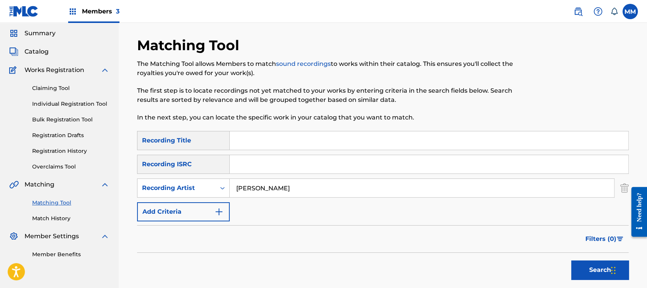
click at [137, 202] on button "Add Criteria" at bounding box center [183, 211] width 93 height 19
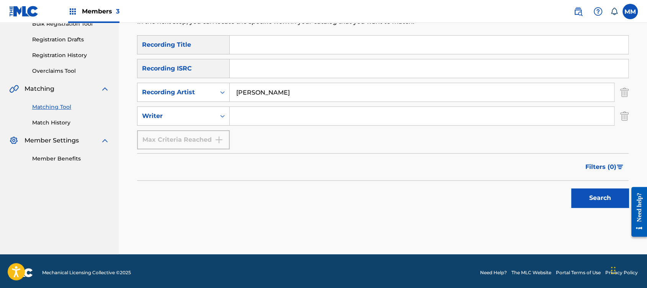
scroll to position [123, 0]
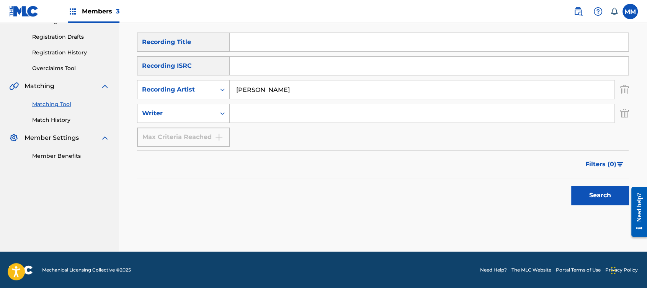
click at [612, 207] on div "Search" at bounding box center [597, 193] width 61 height 31
click at [260, 89] on input "[PERSON_NAME]" at bounding box center [422, 89] width 384 height 18
click at [255, 88] on input "[PERSON_NAME]" at bounding box center [422, 89] width 384 height 18
type input "[PERSON_NAME]"
click at [571, 186] on button "Search" at bounding box center [599, 195] width 57 height 19
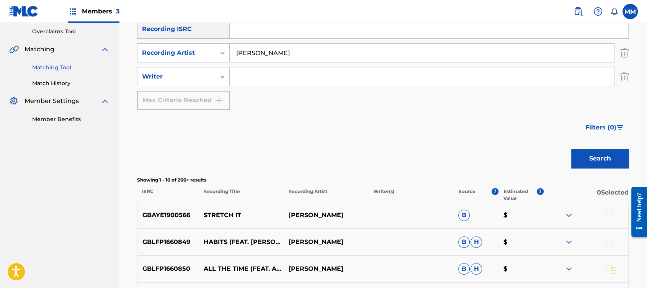
scroll to position [174, 0]
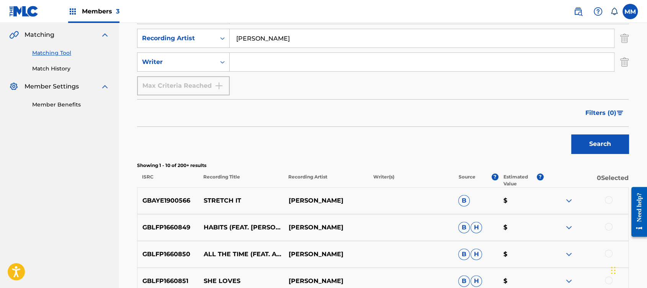
click at [605, 114] on span "Filters ( 0 )" at bounding box center [600, 112] width 31 height 9
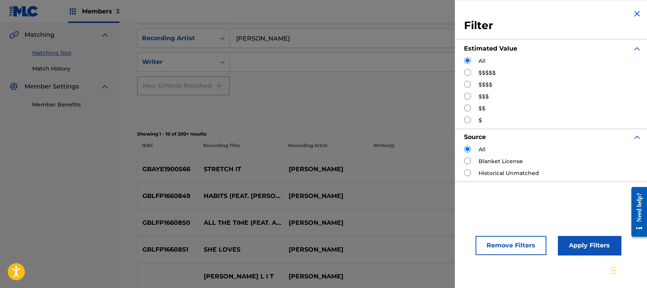
click at [468, 71] on input "Search Form" at bounding box center [467, 72] width 7 height 7
radio input "true"
click at [598, 242] on button "Apply Filters" at bounding box center [589, 245] width 63 height 19
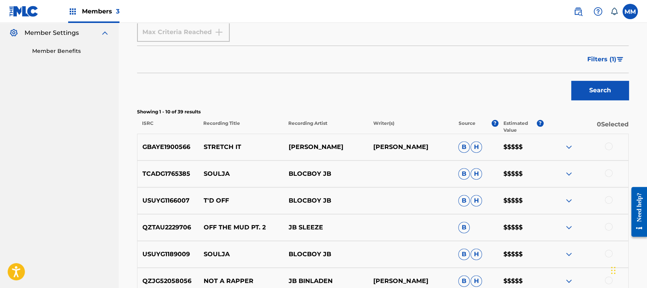
scroll to position [327, 0]
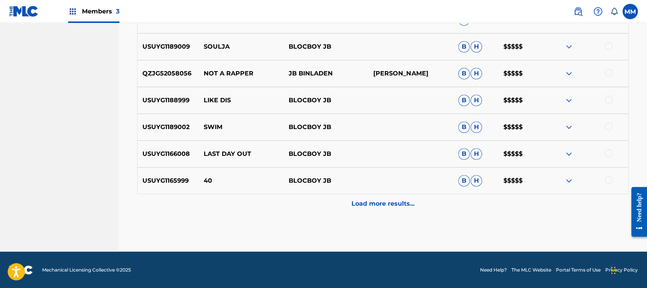
click at [388, 204] on p "Load more results..." at bounding box center [382, 203] width 63 height 9
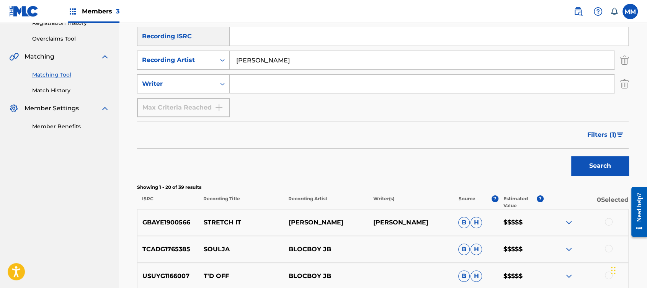
scroll to position [193, 0]
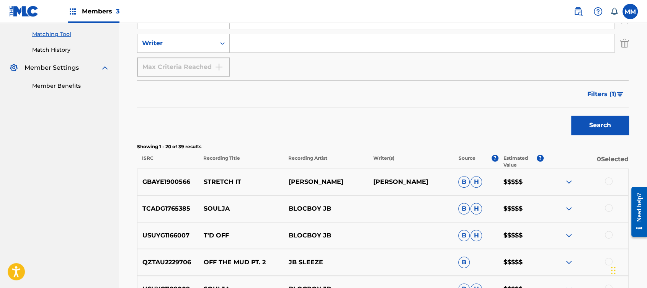
click at [596, 94] on span "Filters ( 1 )" at bounding box center [601, 94] width 29 height 9
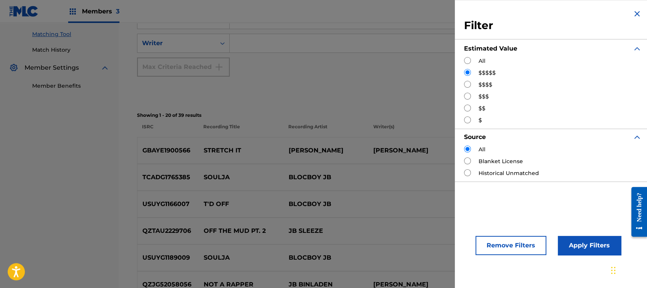
click at [467, 87] on input "Search Form" at bounding box center [467, 84] width 7 height 7
radio input "true"
click at [577, 246] on button "Apply Filters" at bounding box center [589, 245] width 63 height 19
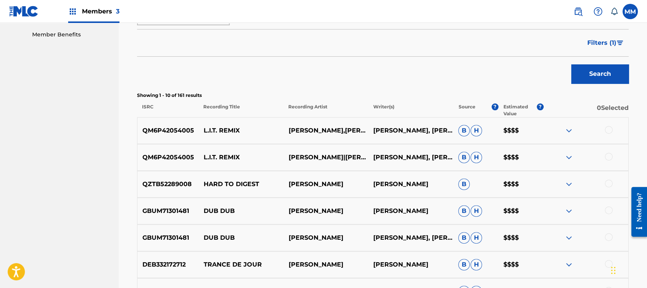
scroll to position [295, 0]
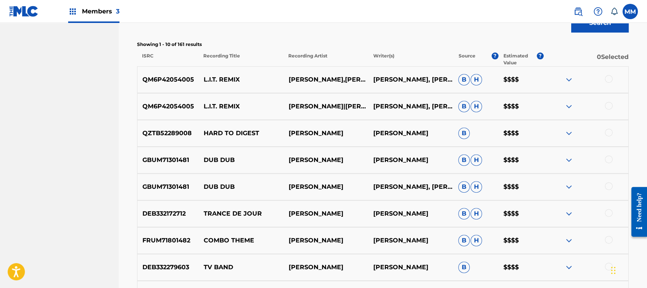
click at [607, 104] on div at bounding box center [609, 106] width 8 height 8
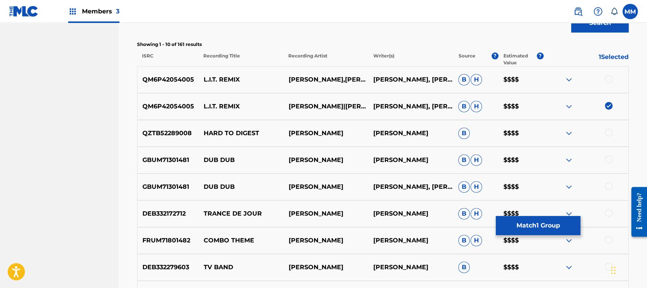
click at [608, 78] on div at bounding box center [609, 79] width 8 height 8
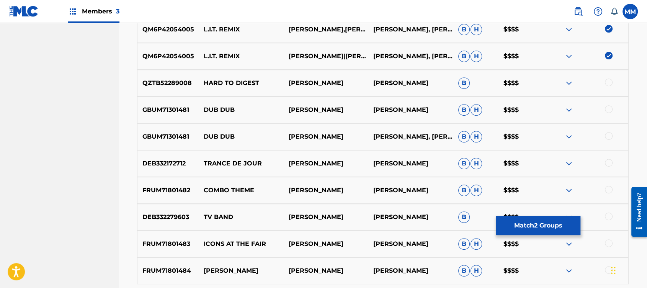
scroll to position [435, 0]
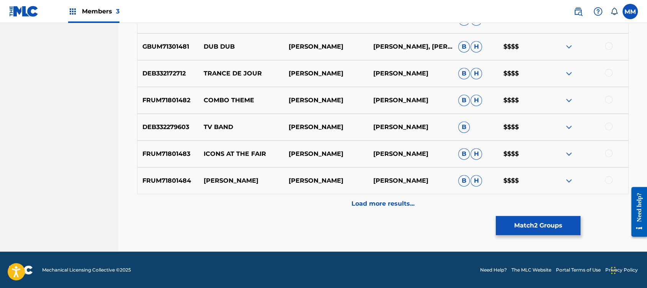
click at [349, 201] on div "Load more results..." at bounding box center [382, 203] width 491 height 19
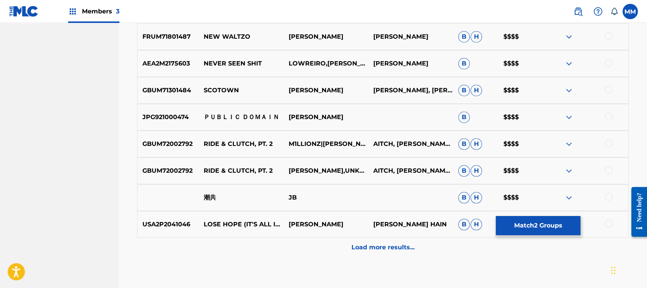
scroll to position [663, 0]
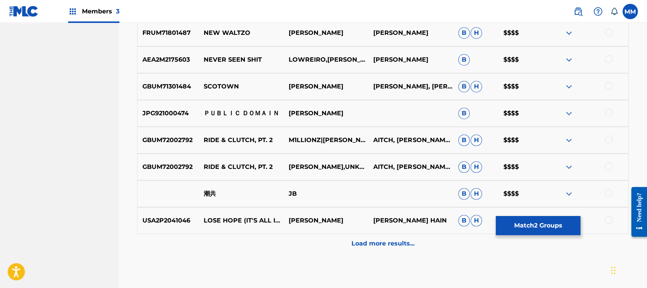
click at [327, 246] on div "Load more results..." at bounding box center [382, 243] width 491 height 19
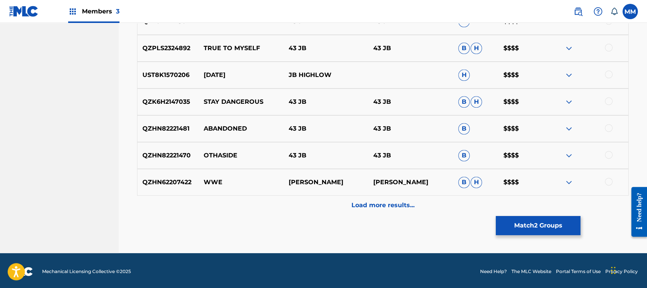
click at [320, 210] on div "Load more results..." at bounding box center [382, 205] width 491 height 19
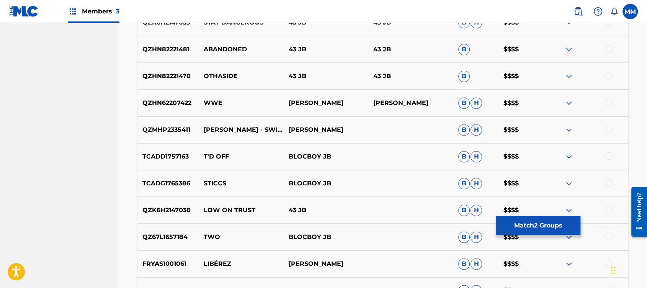
scroll to position [1072, 0]
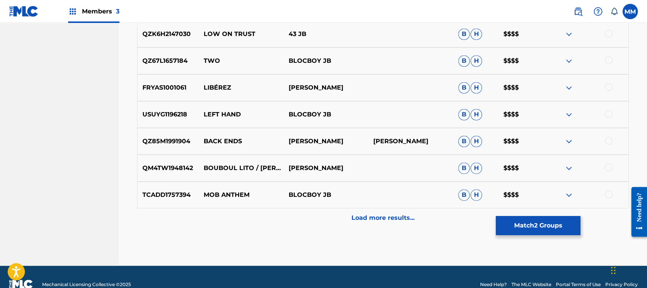
click at [351, 216] on p "Load more results..." at bounding box center [382, 217] width 63 height 9
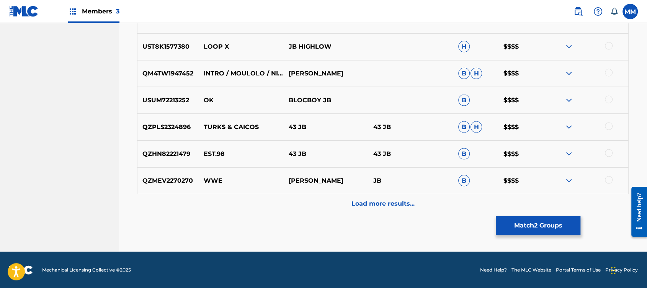
click at [338, 204] on div "Load more results..." at bounding box center [382, 203] width 491 height 19
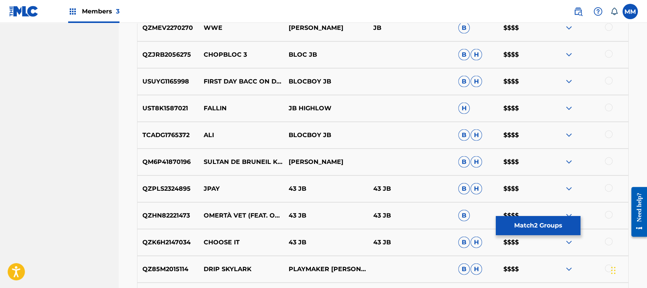
scroll to position [1660, 0]
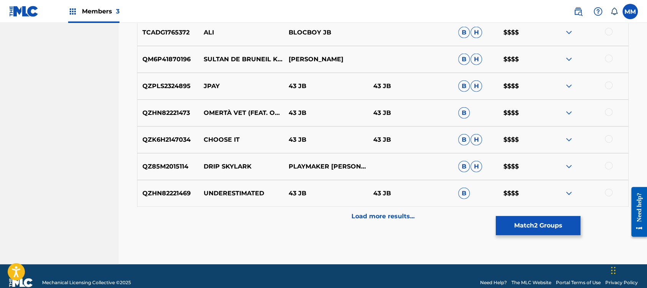
click at [335, 219] on div "Load more results..." at bounding box center [382, 216] width 491 height 19
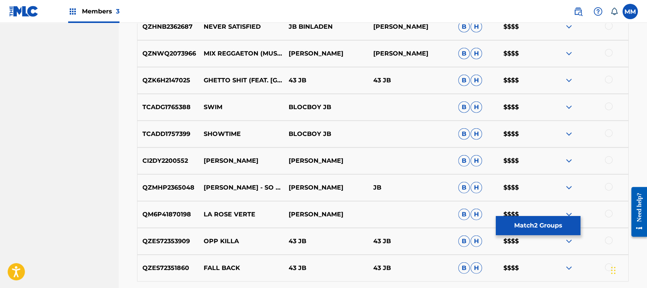
scroll to position [2017, 0]
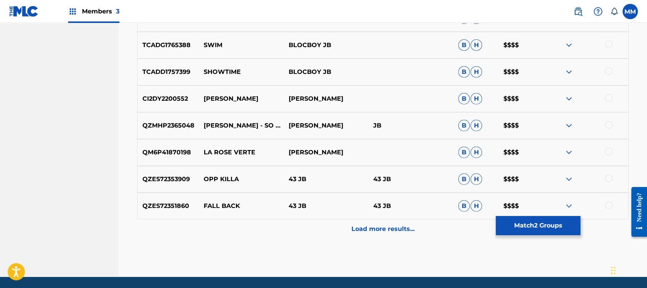
click at [347, 226] on div "Load more results..." at bounding box center [382, 228] width 491 height 19
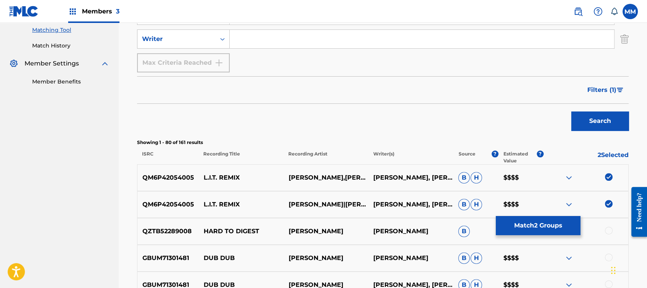
scroll to position [2272, 0]
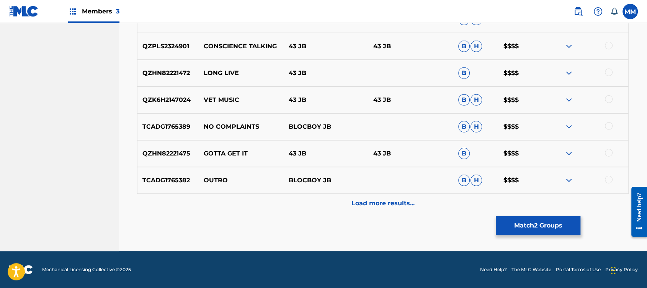
click at [376, 201] on p "Load more results..." at bounding box center [382, 203] width 63 height 9
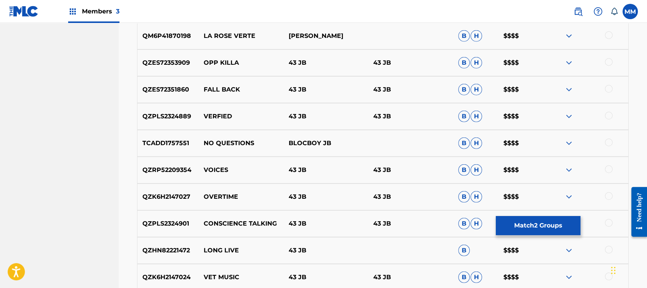
scroll to position [2119, 0]
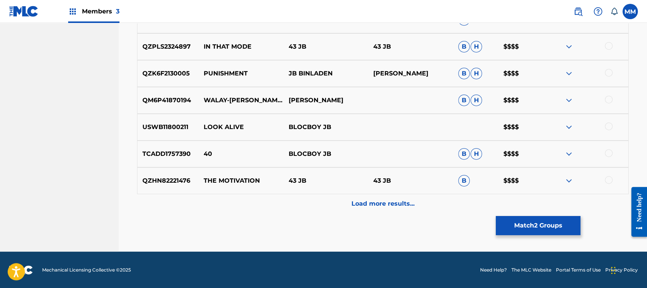
click at [370, 207] on p "Load more results..." at bounding box center [382, 203] width 63 height 9
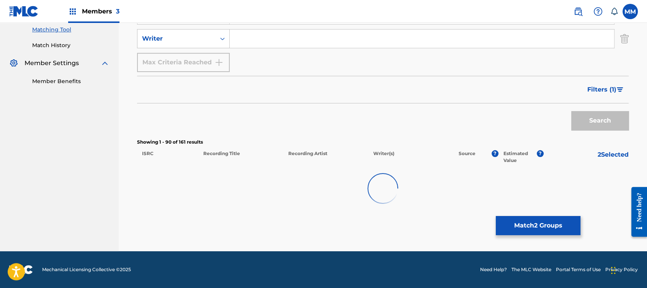
scroll to position [197, 0]
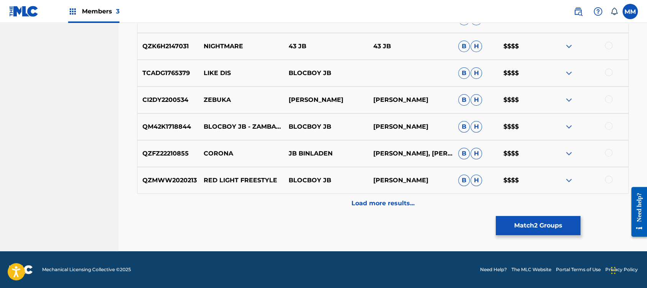
click at [356, 202] on p "Load more results..." at bounding box center [382, 203] width 63 height 9
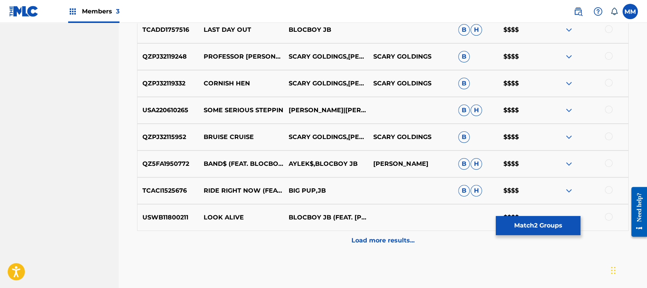
scroll to position [3114, 0]
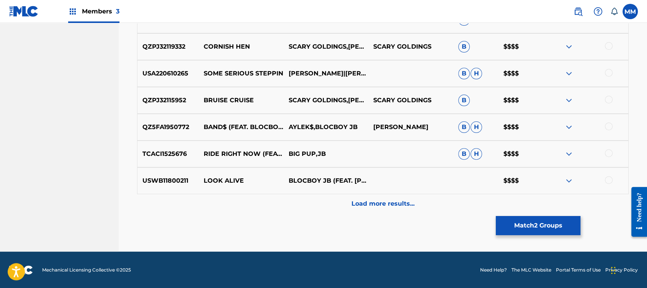
click at [323, 195] on div "Load more results..." at bounding box center [382, 203] width 491 height 19
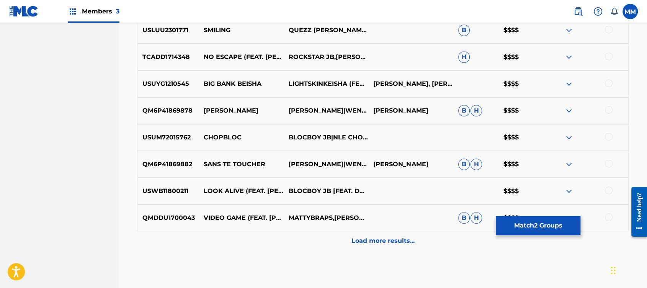
scroll to position [3331, 0]
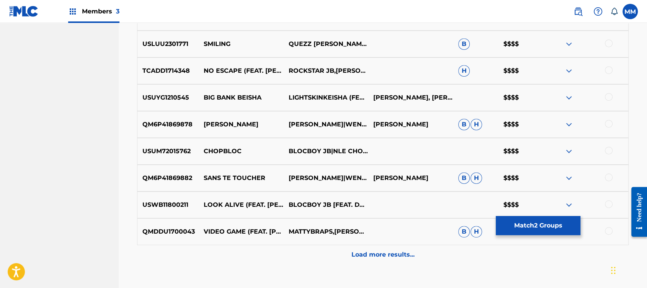
drag, startPoint x: 362, startPoint y: 256, endPoint x: 351, endPoint y: 269, distance: 16.9
click at [363, 256] on p "Load more results..." at bounding box center [382, 254] width 63 height 9
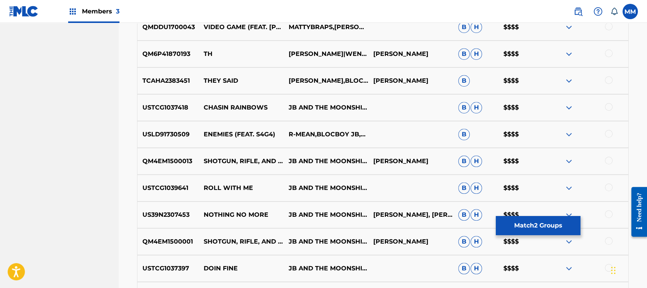
scroll to position [3650, 0]
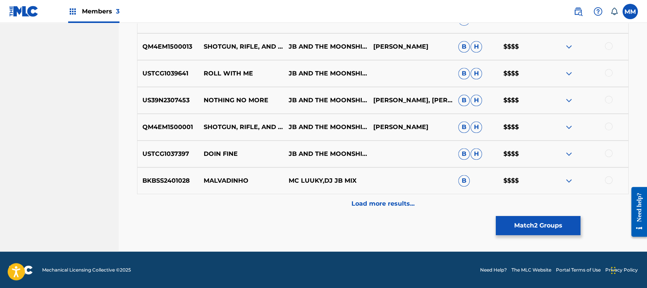
click at [345, 202] on div "Load more results..." at bounding box center [382, 203] width 491 height 19
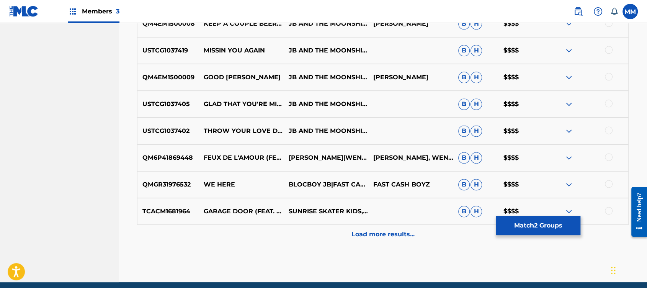
scroll to position [3919, 0]
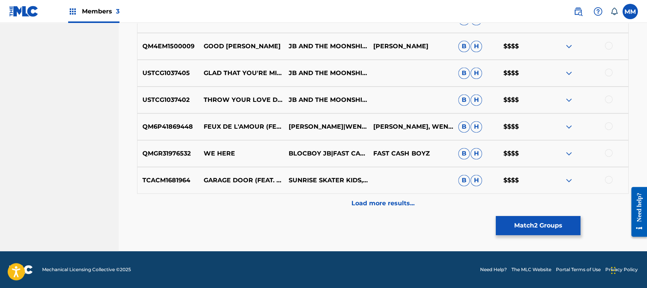
click at [367, 209] on div "Load more results..." at bounding box center [382, 203] width 491 height 19
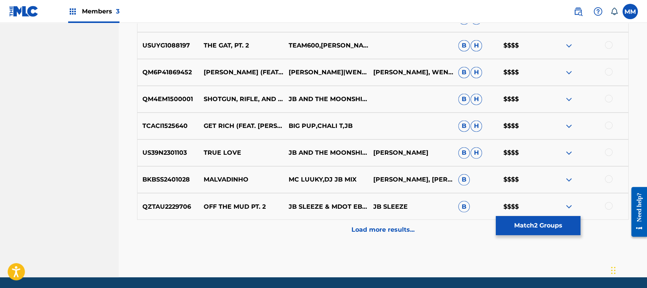
scroll to position [4186, 0]
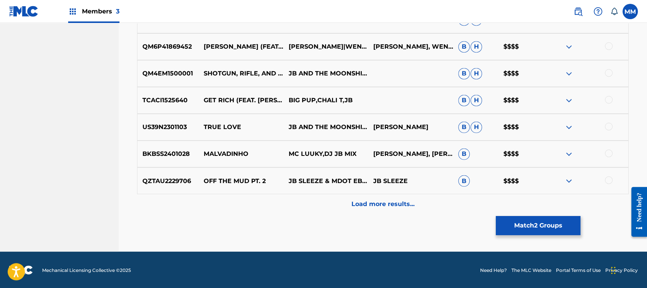
click at [388, 210] on div "Load more results..." at bounding box center [382, 203] width 491 height 19
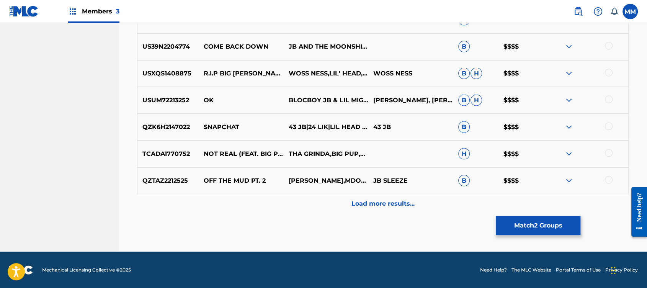
scroll to position [4454, 0]
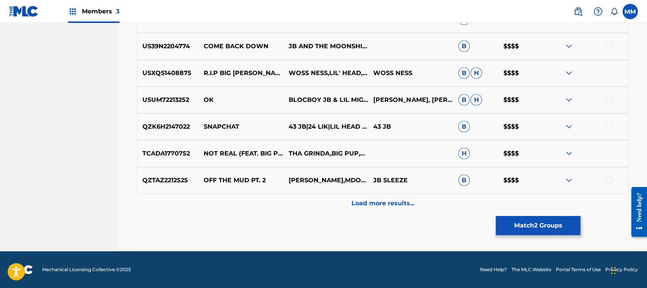
click at [377, 212] on div "Load more results..." at bounding box center [382, 203] width 491 height 19
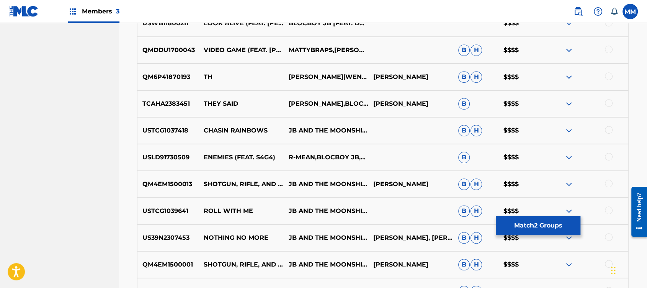
scroll to position [3536, 0]
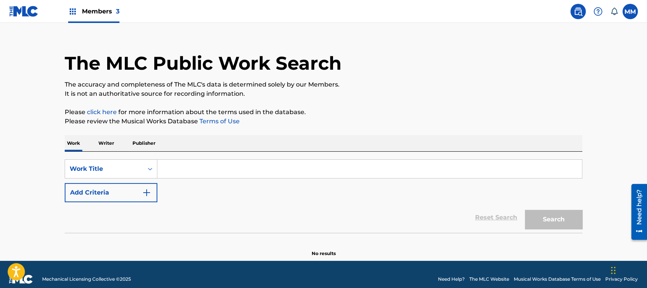
scroll to position [21, 0]
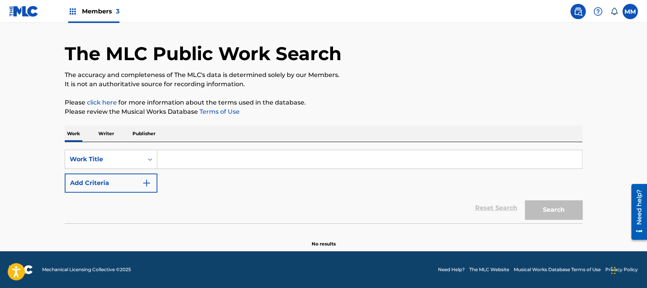
click at [214, 161] on input "Search Form" at bounding box center [369, 159] width 424 height 18
paste input "TRETCH IT"
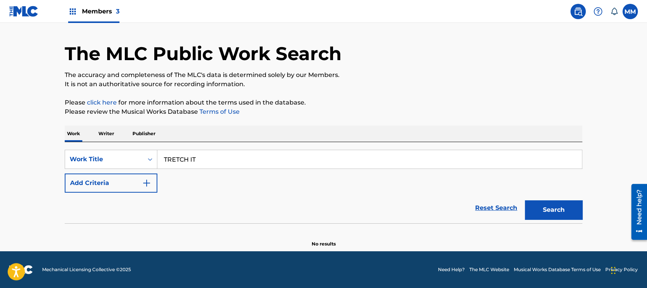
click at [166, 158] on input "TRETCH IT" at bounding box center [369, 159] width 424 height 18
type input "stRETCH IT"
click at [120, 184] on button "Add Criteria" at bounding box center [111, 182] width 93 height 19
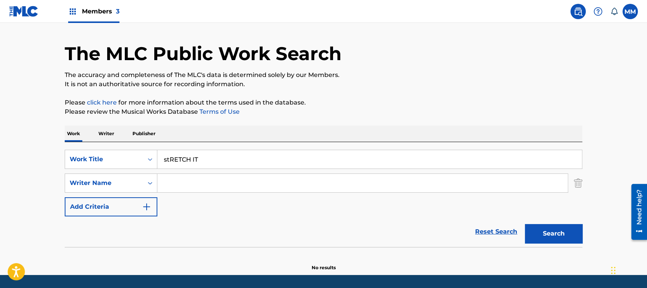
click at [183, 184] on input "Search Form" at bounding box center [362, 183] width 410 height 18
type input "banjo"
click at [525, 224] on button "Search" at bounding box center [553, 233] width 57 height 19
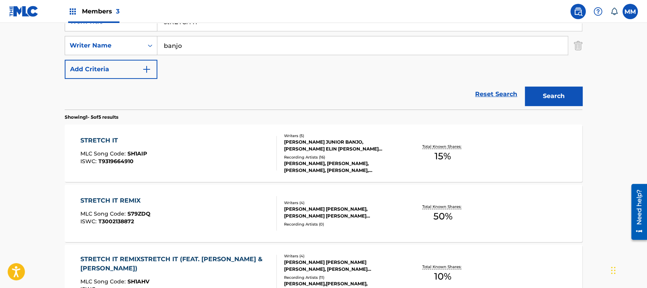
scroll to position [174, 0]
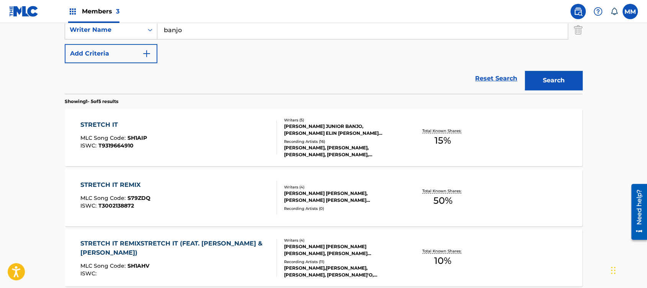
click at [199, 128] on div "STRETCH IT MLC Song Code : SH1AIP ISWC : T9319664910" at bounding box center [178, 137] width 197 height 34
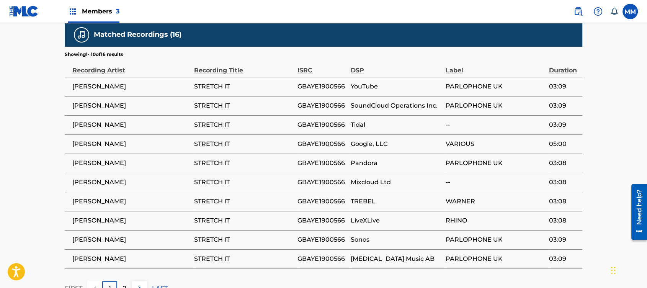
scroll to position [527, 0]
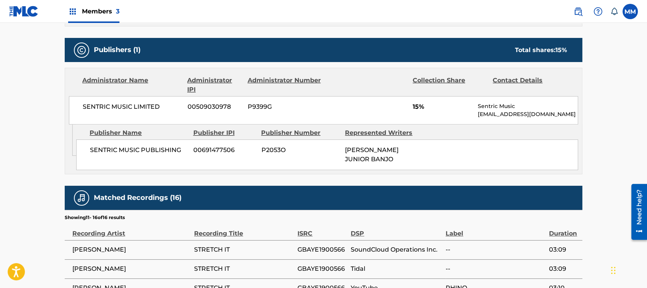
scroll to position [501, 0]
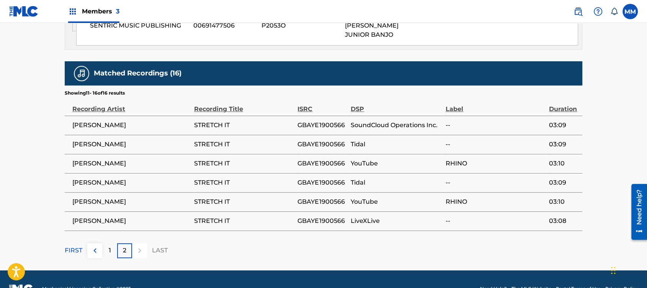
click at [103, 243] on div "1" at bounding box center [109, 250] width 15 height 15
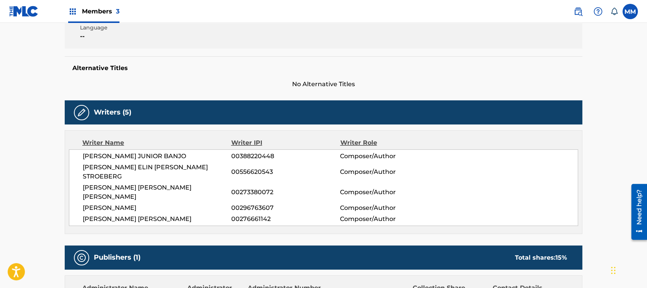
scroll to position [0, 0]
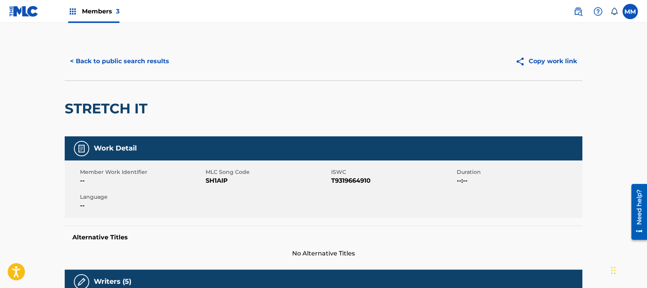
click at [226, 182] on span "SH1AIP" at bounding box center [268, 180] width 124 height 9
click at [225, 182] on span "SH1AIP" at bounding box center [268, 180] width 124 height 9
copy span "SH1AIP"
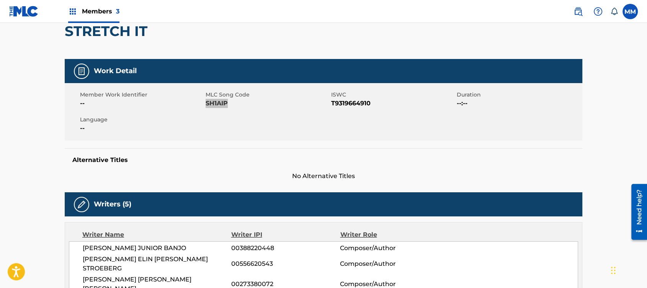
scroll to position [51, 0]
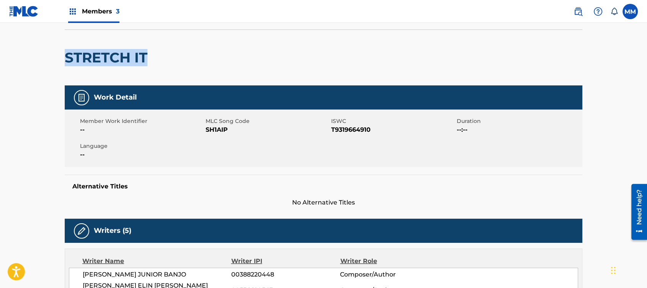
drag, startPoint x: 150, startPoint y: 54, endPoint x: 49, endPoint y: 54, distance: 101.8
copy h2 "STRETCH IT"
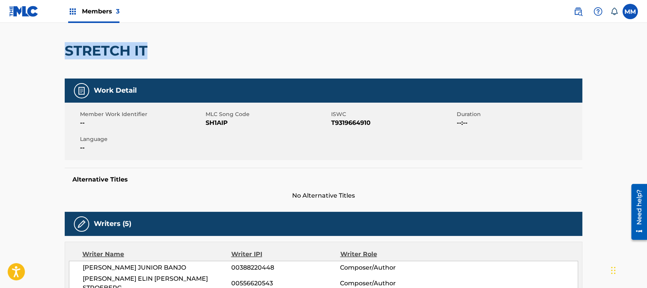
scroll to position [0, 0]
